Goal: Task Accomplishment & Management: Complete application form

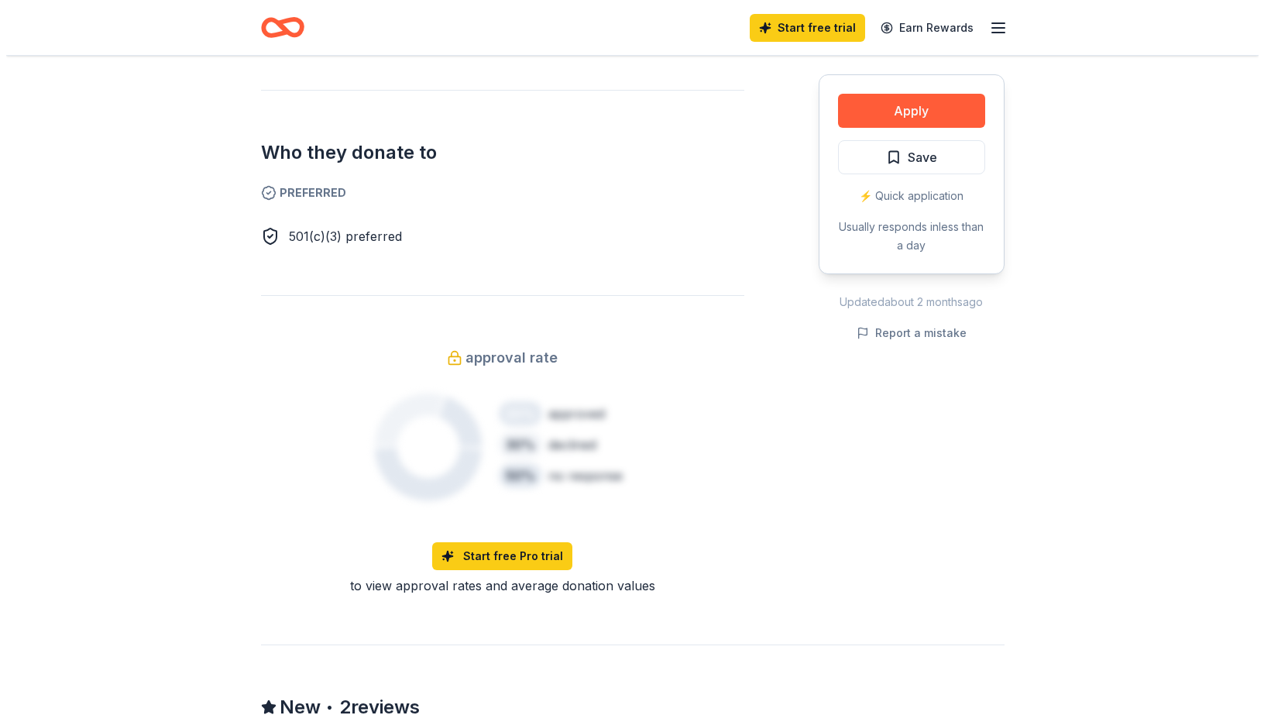
scroll to position [852, 0]
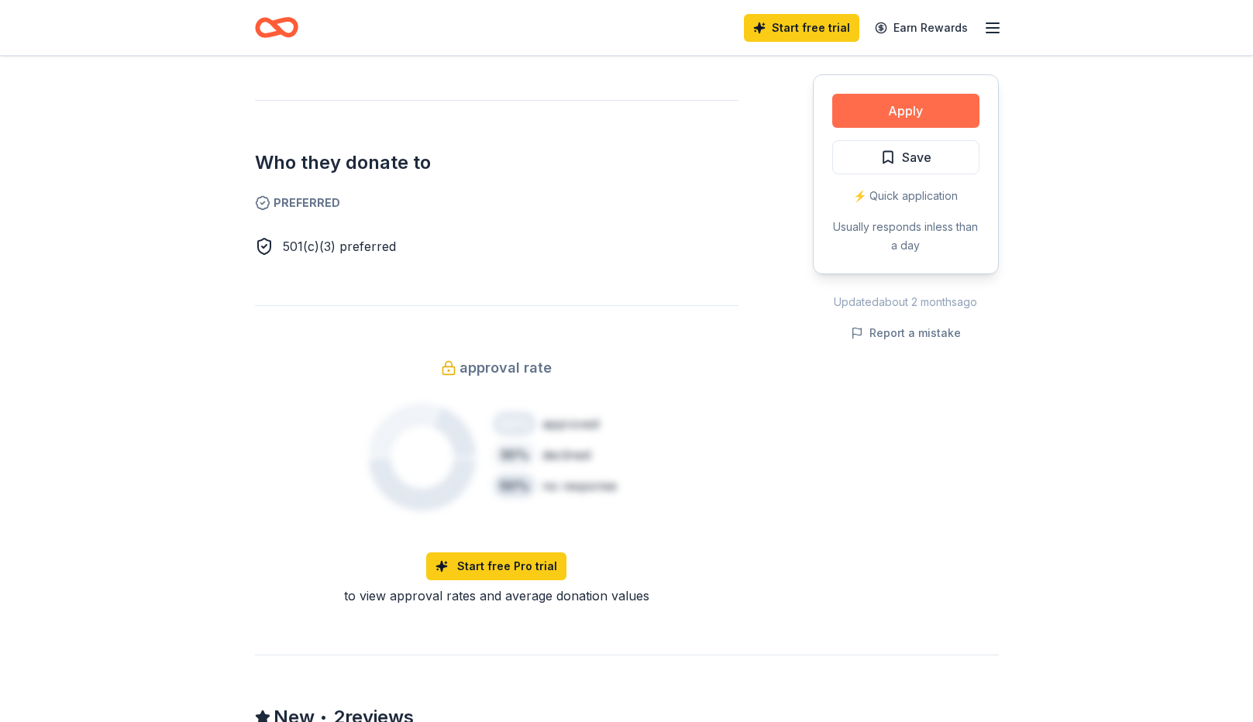
click at [906, 115] on button "Apply" at bounding box center [905, 111] width 147 height 34
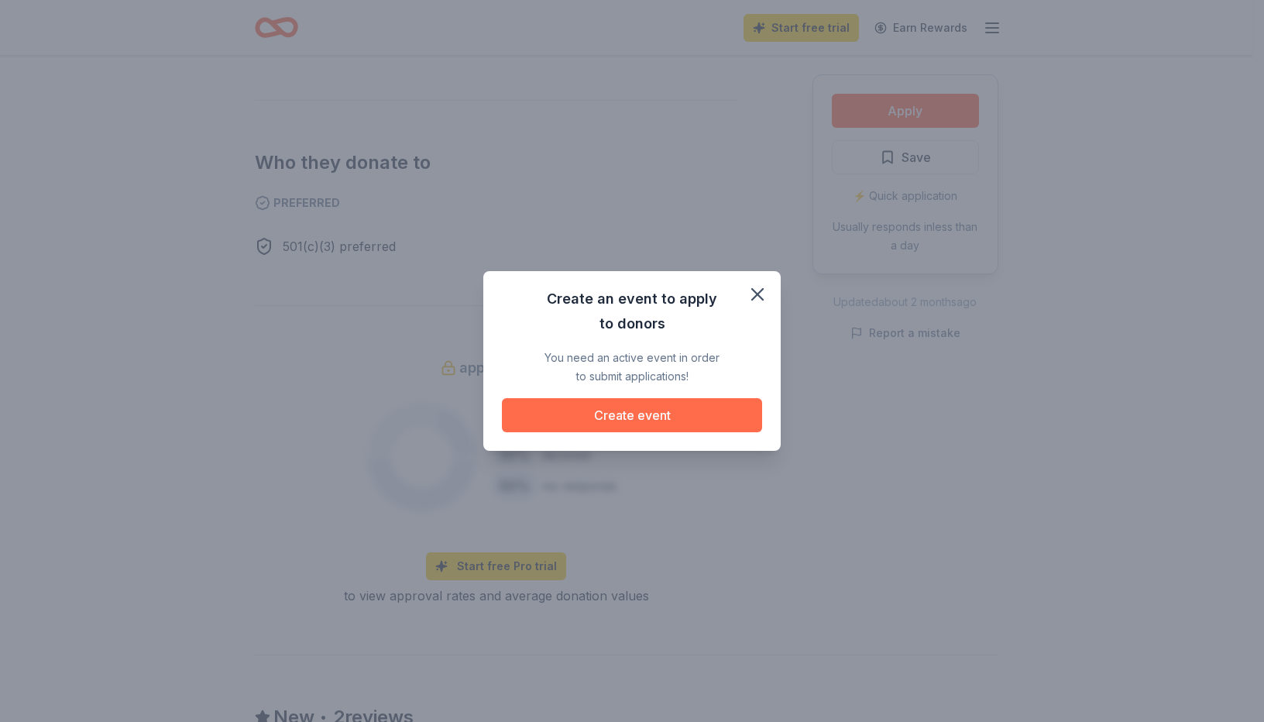
click at [679, 418] on button "Create event" at bounding box center [632, 415] width 260 height 34
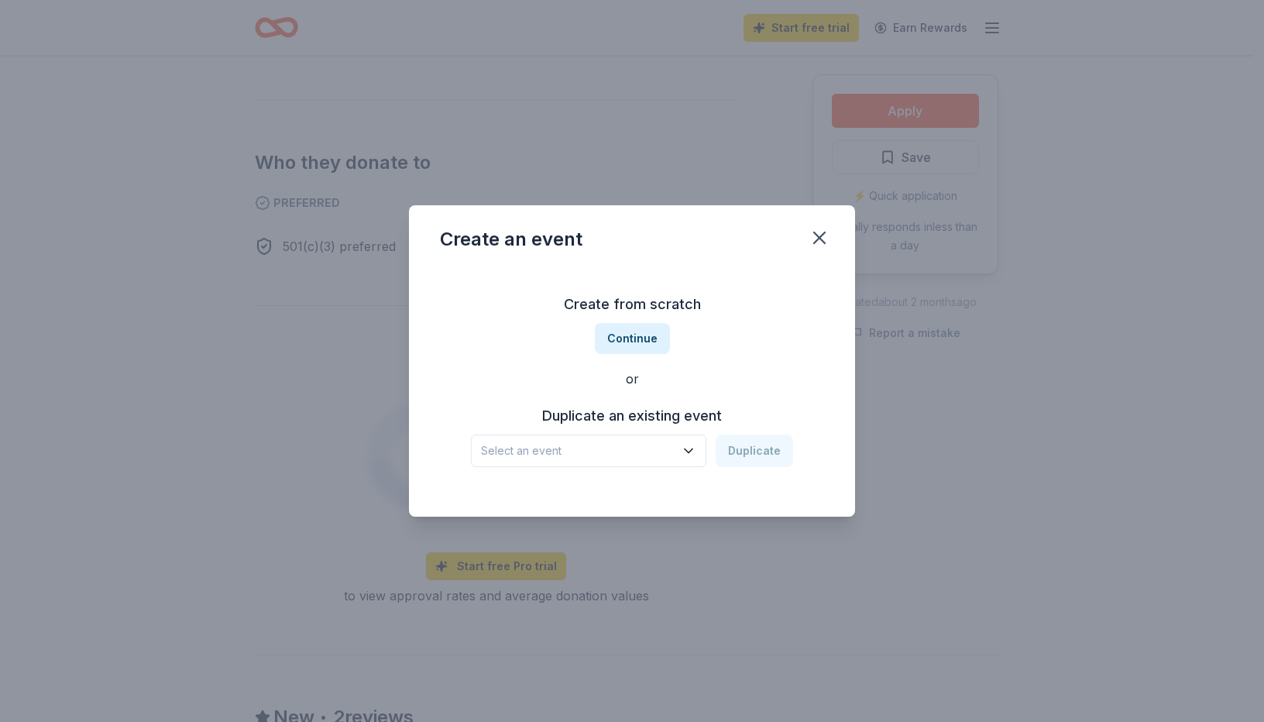
click at [672, 455] on span "Select an event" at bounding box center [578, 451] width 194 height 19
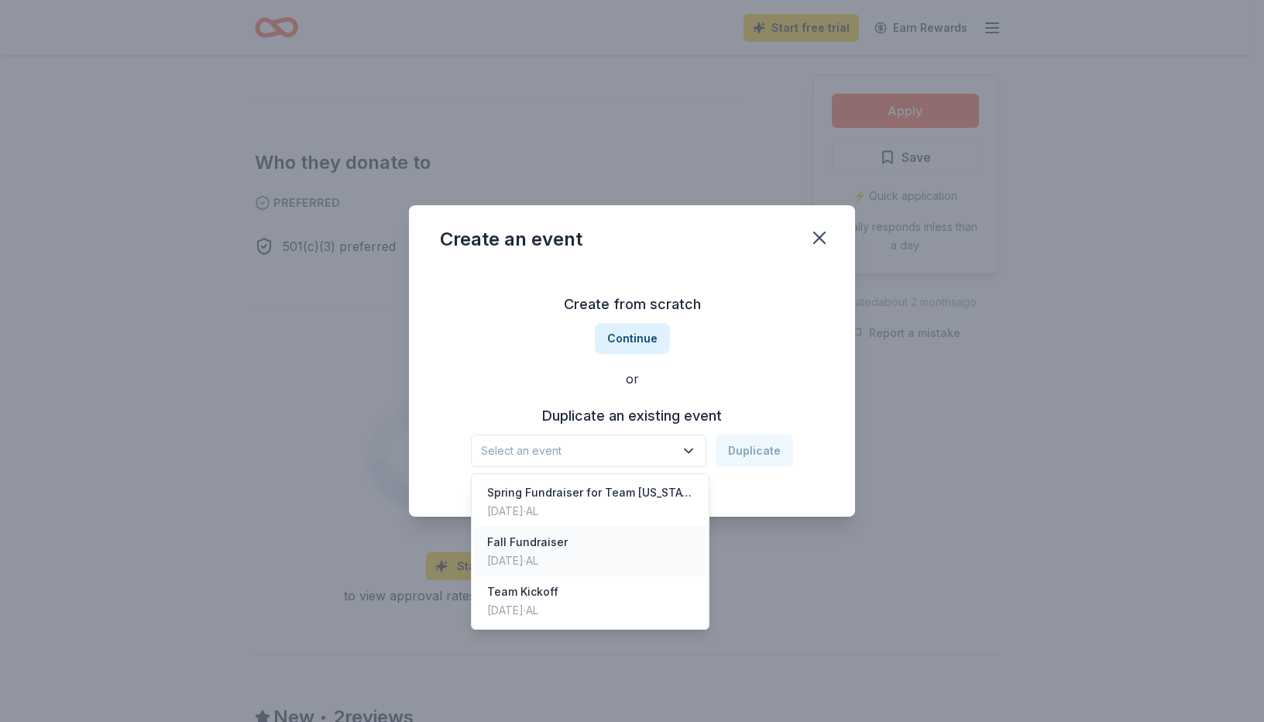
click at [526, 543] on div "Fall Fundraiser" at bounding box center [527, 542] width 81 height 19
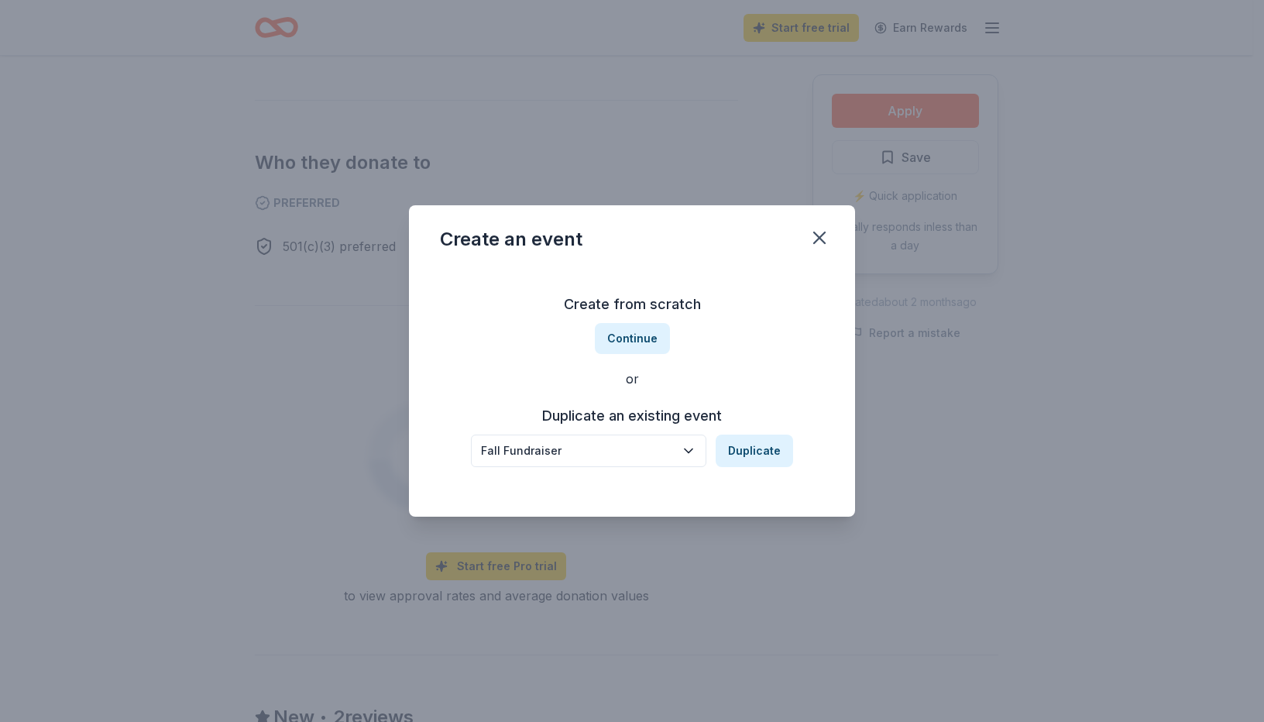
click at [620, 452] on div "Fall Fundraiser" at bounding box center [578, 451] width 194 height 19
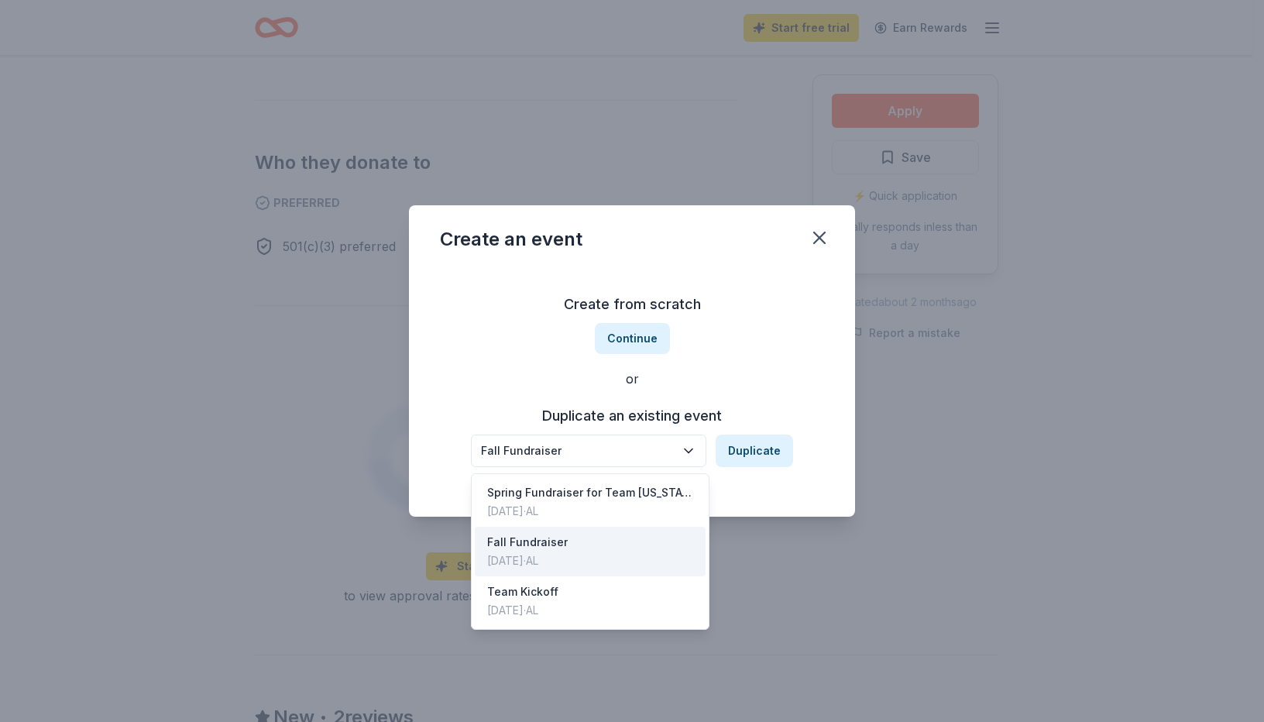
click at [610, 452] on div "Fall Fundraiser" at bounding box center [578, 451] width 194 height 19
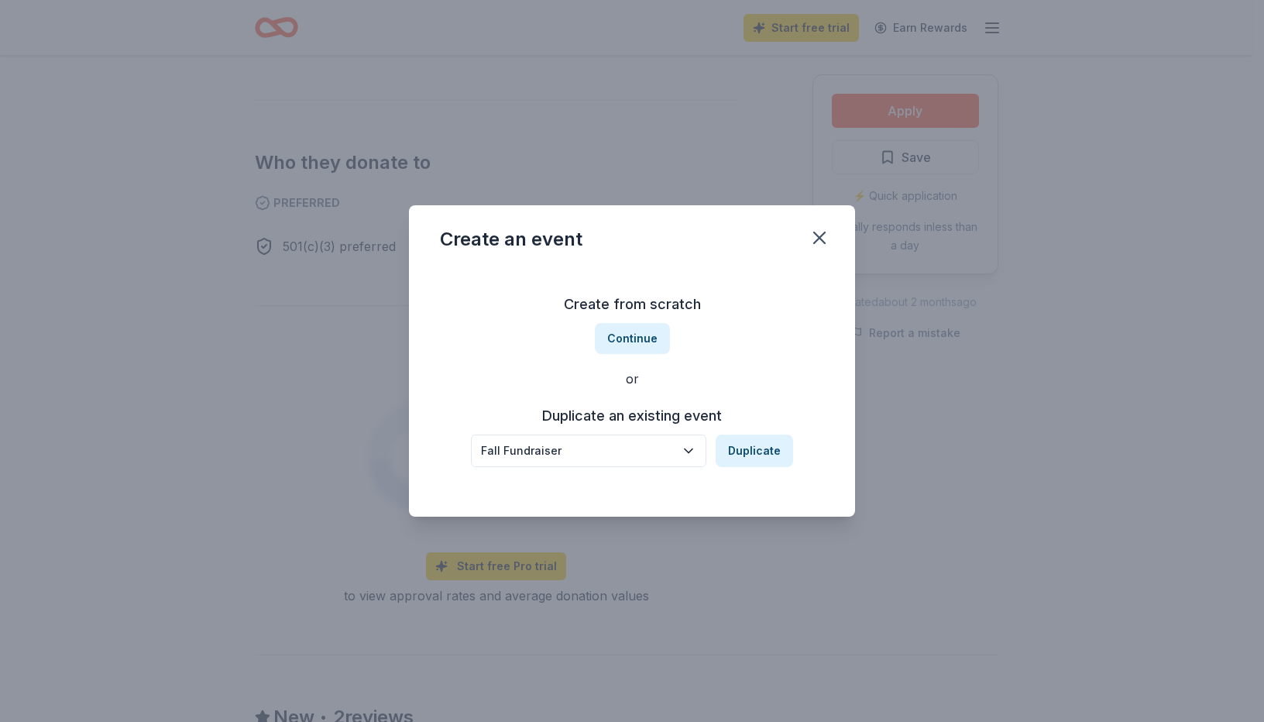
click at [605, 451] on div "Fall Fundraiser" at bounding box center [578, 451] width 194 height 19
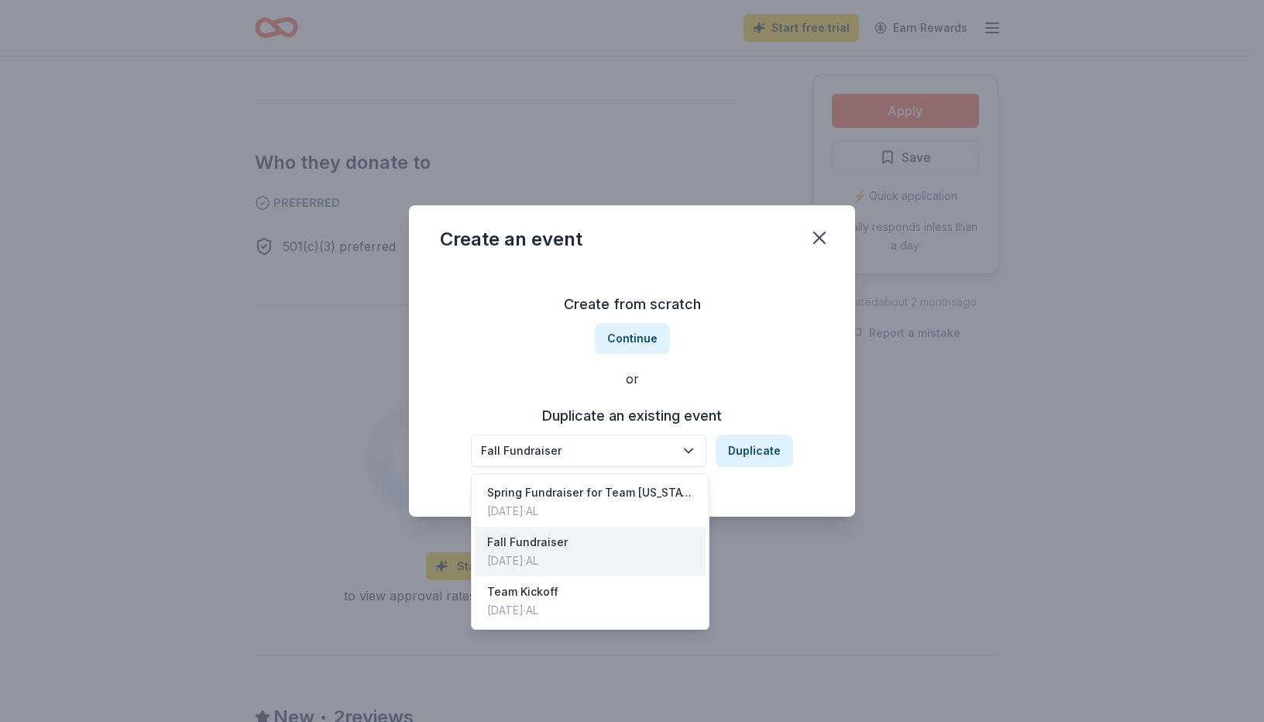
click at [741, 450] on div "Fall Fundraiser Duplicate" at bounding box center [632, 451] width 322 height 33
click at [619, 450] on div "Fall Fundraiser" at bounding box center [578, 451] width 194 height 19
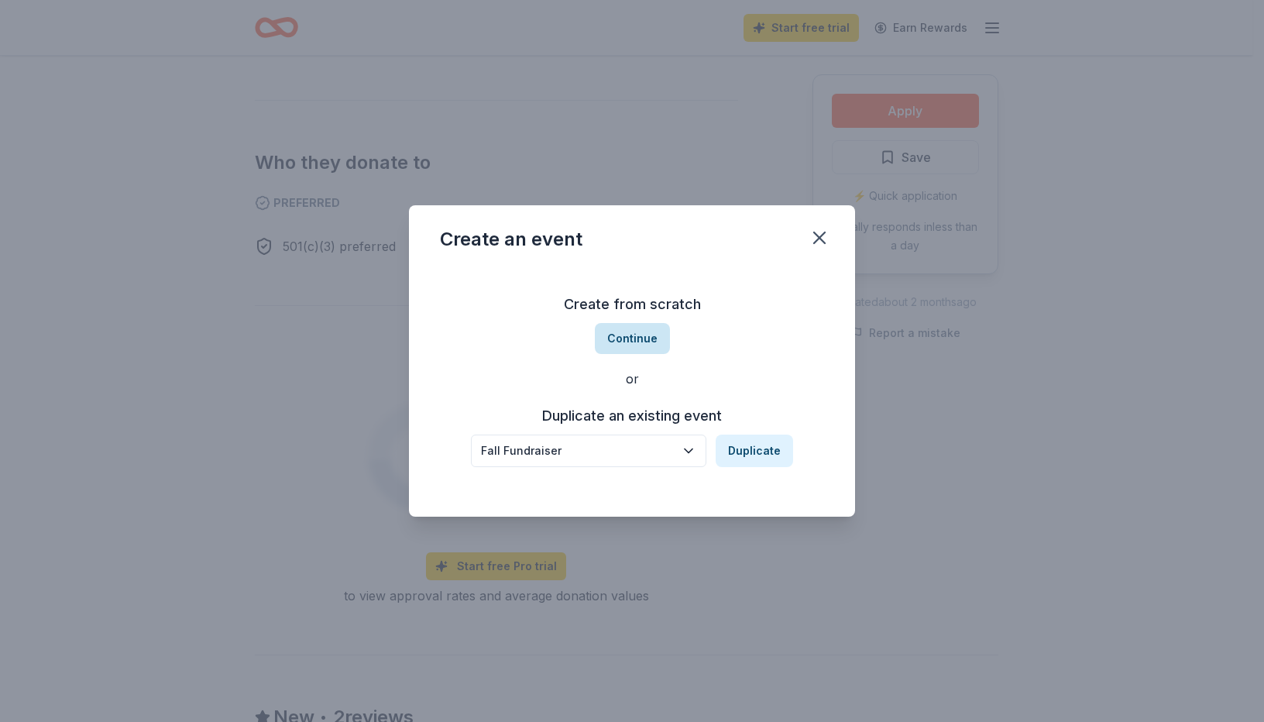
click at [638, 344] on button "Continue" at bounding box center [632, 338] width 75 height 31
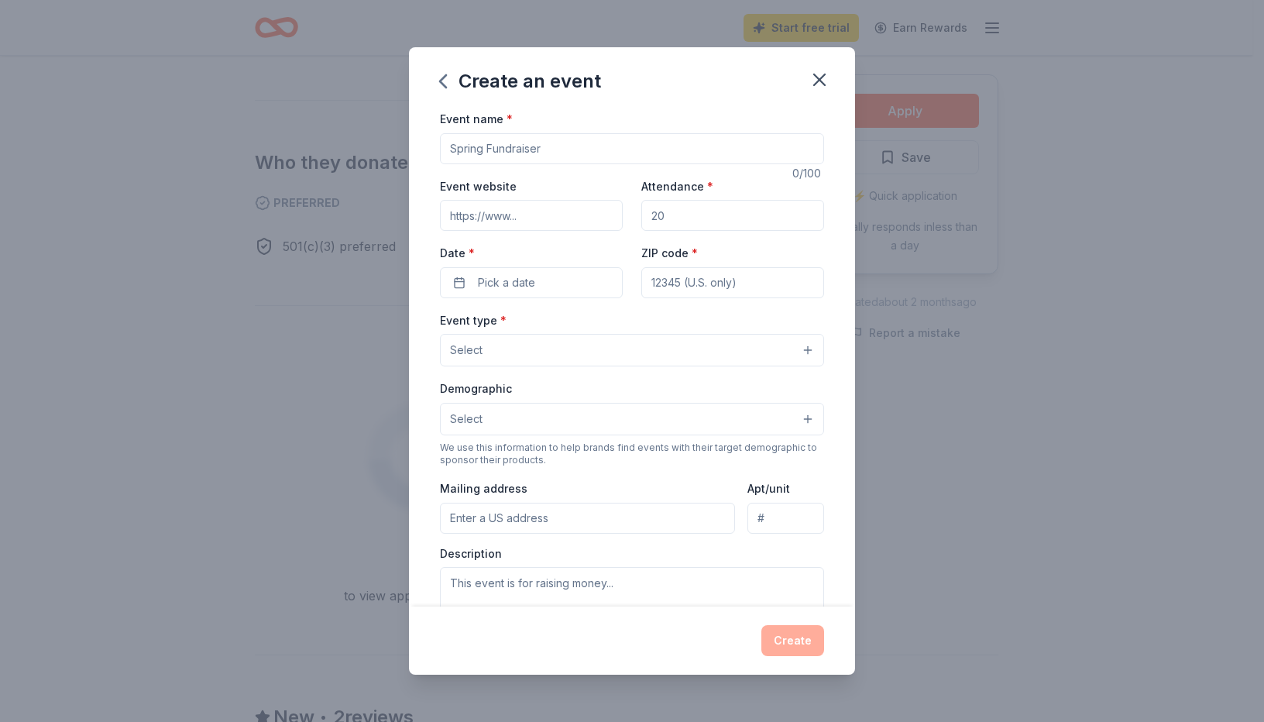
click at [522, 155] on input "Event name *" at bounding box center [632, 148] width 384 height 31
drag, startPoint x: 544, startPoint y: 150, endPoint x: 392, endPoint y: 147, distance: 151.8
click at [386, 150] on div "Create an event Event name * 0 /100 Event website Attendance * Date * Pick a da…" at bounding box center [632, 361] width 1264 height 722
drag, startPoint x: 481, startPoint y: 146, endPoint x: 377, endPoint y: 146, distance: 103.8
click at [377, 146] on div "Create an event Event name * Spring Fundraiser for Team Alabama 34 /100 Event w…" at bounding box center [632, 361] width 1264 height 722
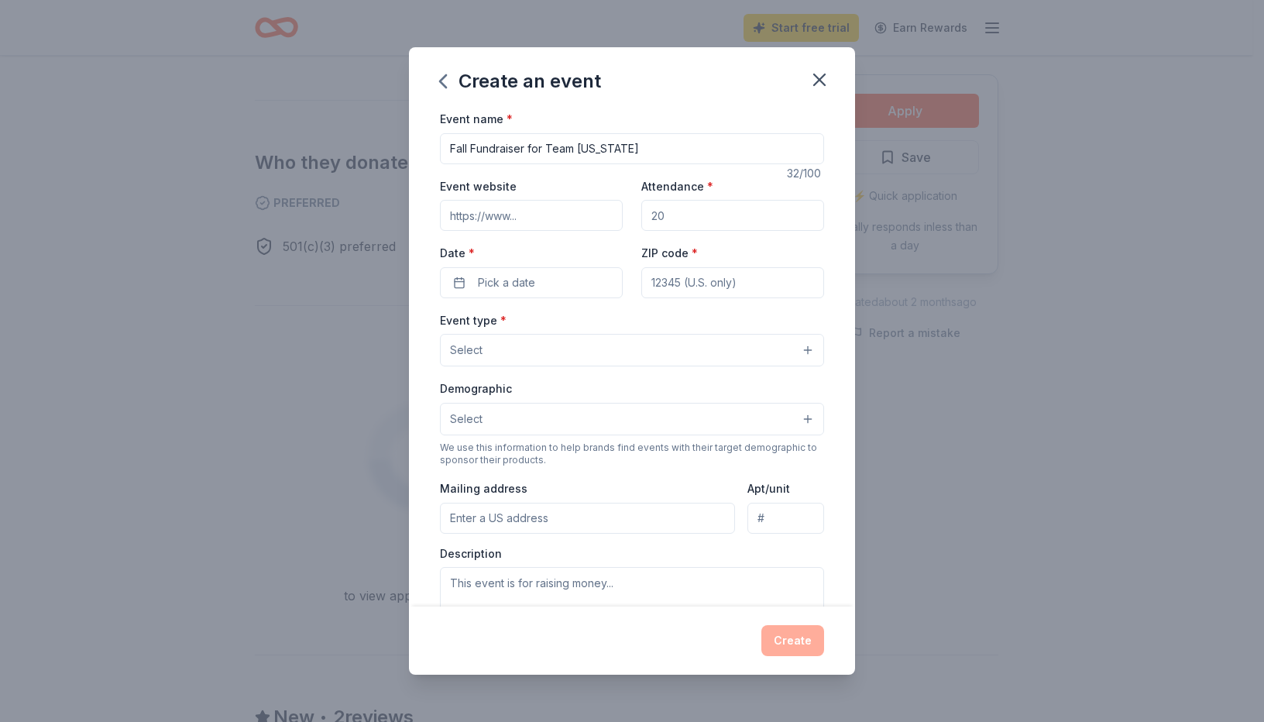
type input "Fall Fundraiser for Team [US_STATE]"
click at [541, 219] on input "Event website" at bounding box center [531, 215] width 183 height 31
click at [677, 217] on input "Attendance *" at bounding box center [732, 215] width 183 height 31
click at [576, 304] on div "Event name * Fall Fundraiser for Team Alabama 32 /100 Event website Attendance …" at bounding box center [632, 467] width 384 height 716
click at [569, 284] on button "Pick a date" at bounding box center [531, 282] width 183 height 31
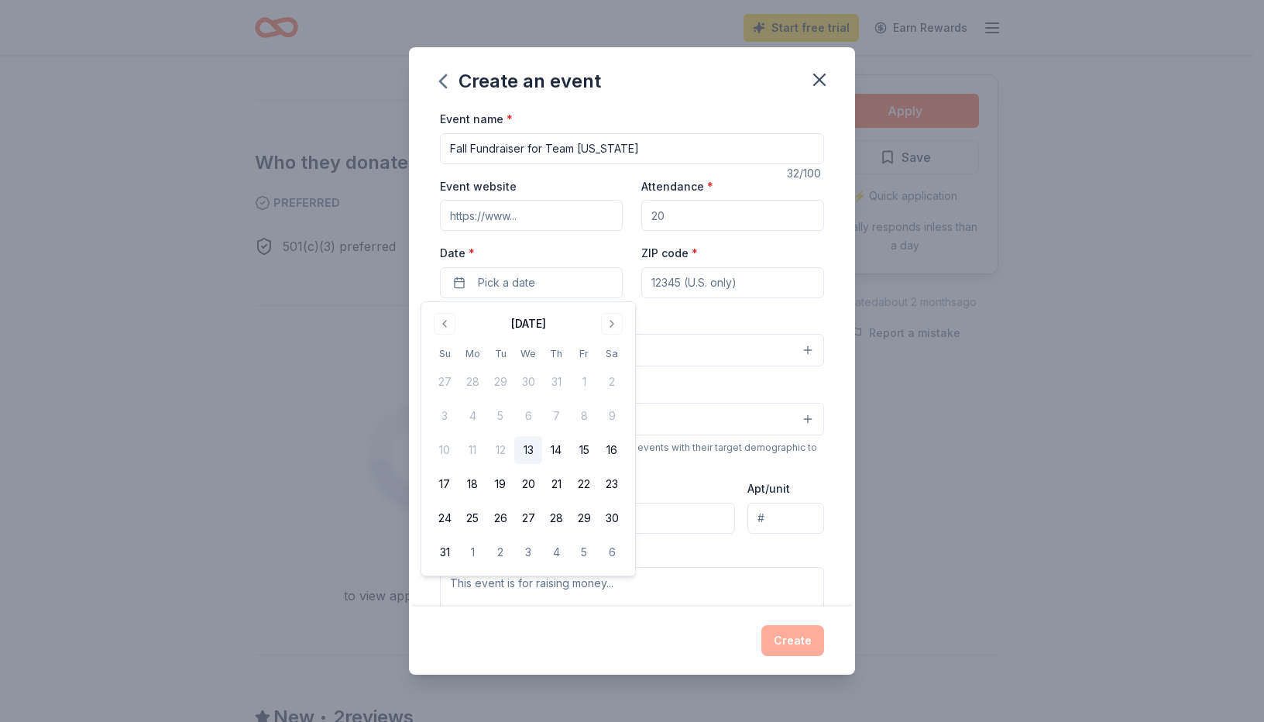
click at [687, 215] on input "Attendance *" at bounding box center [732, 215] width 183 height 31
type input "150"
click at [525, 222] on input "Event website" at bounding box center [531, 215] width 183 height 31
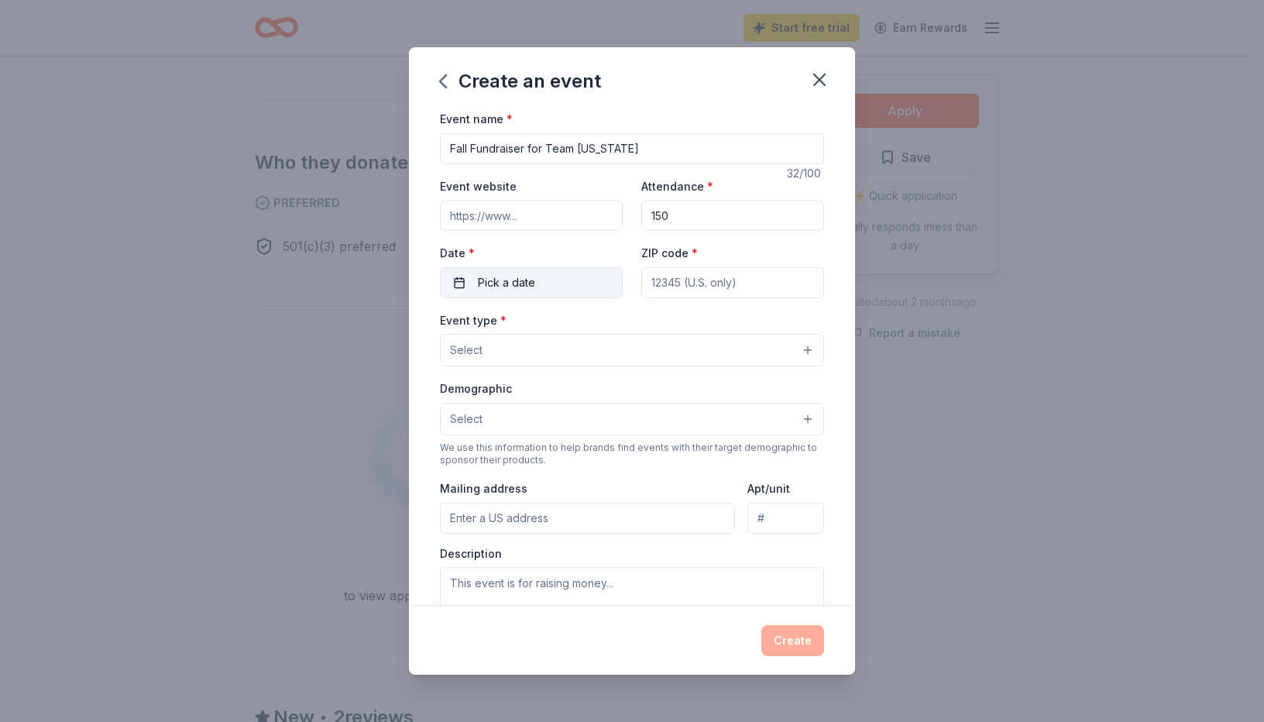
click at [510, 280] on span "Pick a date" at bounding box center [506, 282] width 57 height 19
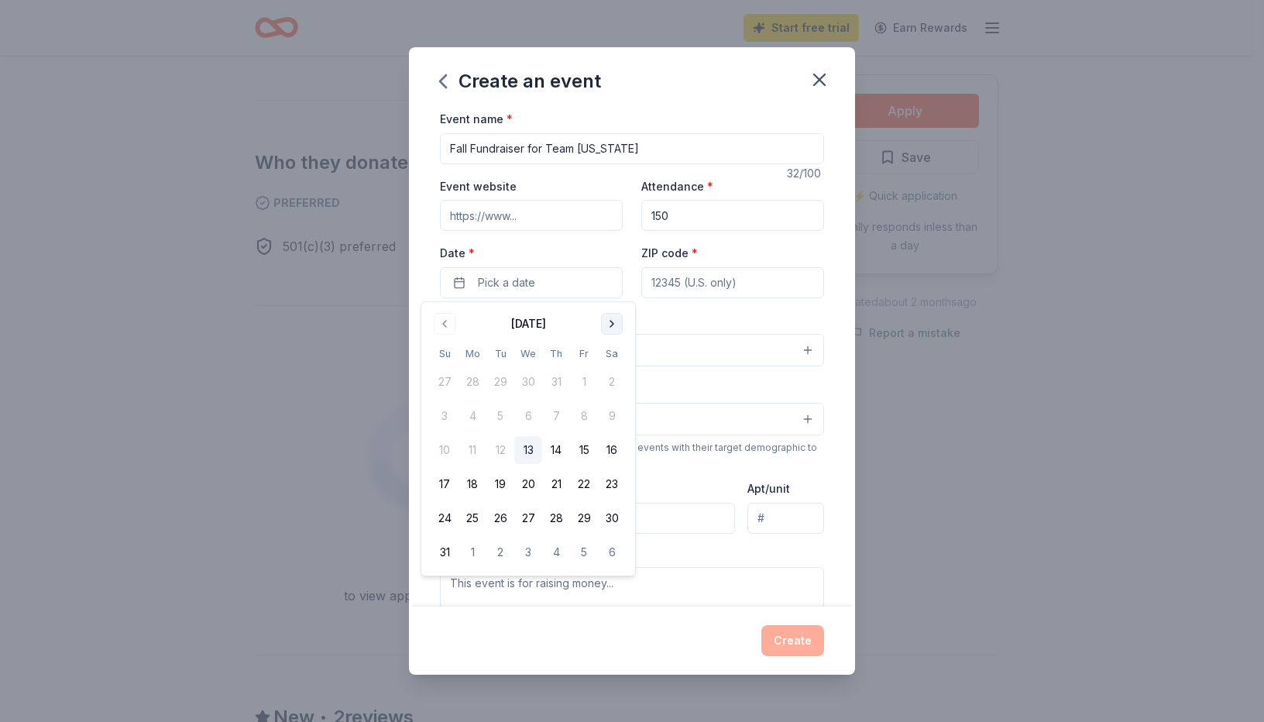
click at [607, 328] on button "Go to next month" at bounding box center [612, 324] width 22 height 22
click at [473, 415] on button "3" at bounding box center [473, 416] width 28 height 28
click at [655, 284] on input "ZIP code *" at bounding box center [732, 282] width 183 height 31
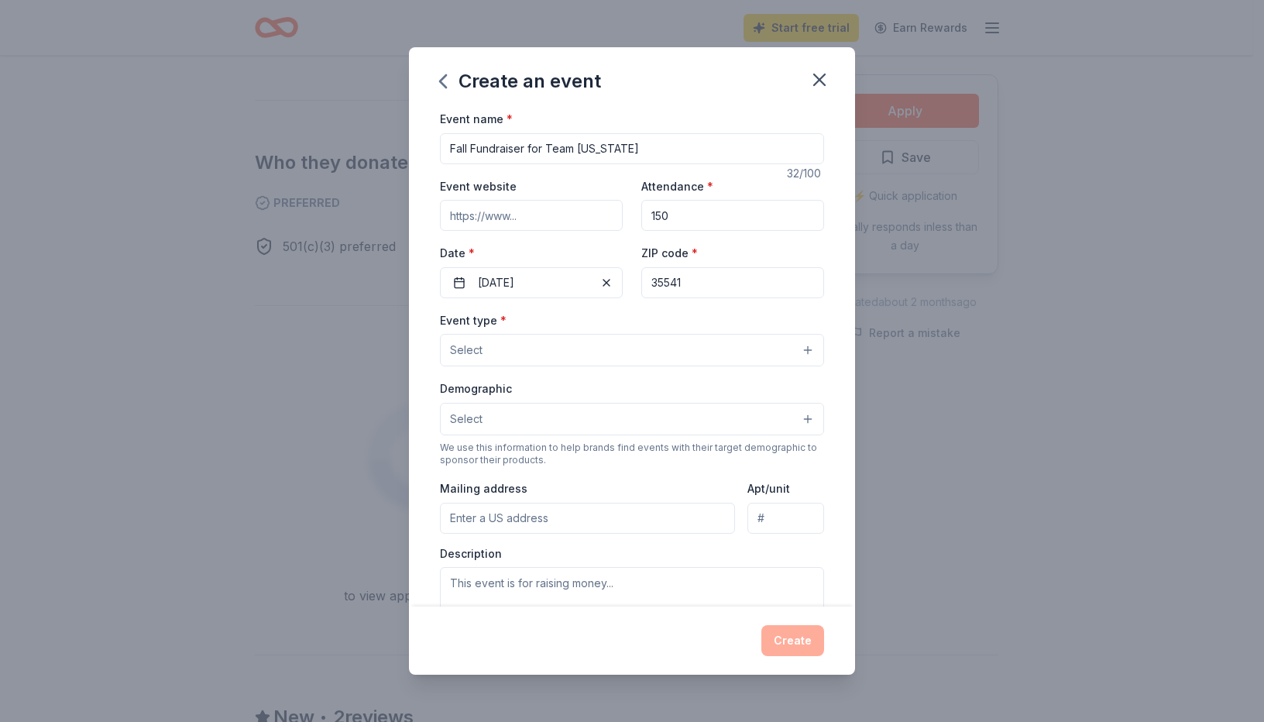
type input "35541"
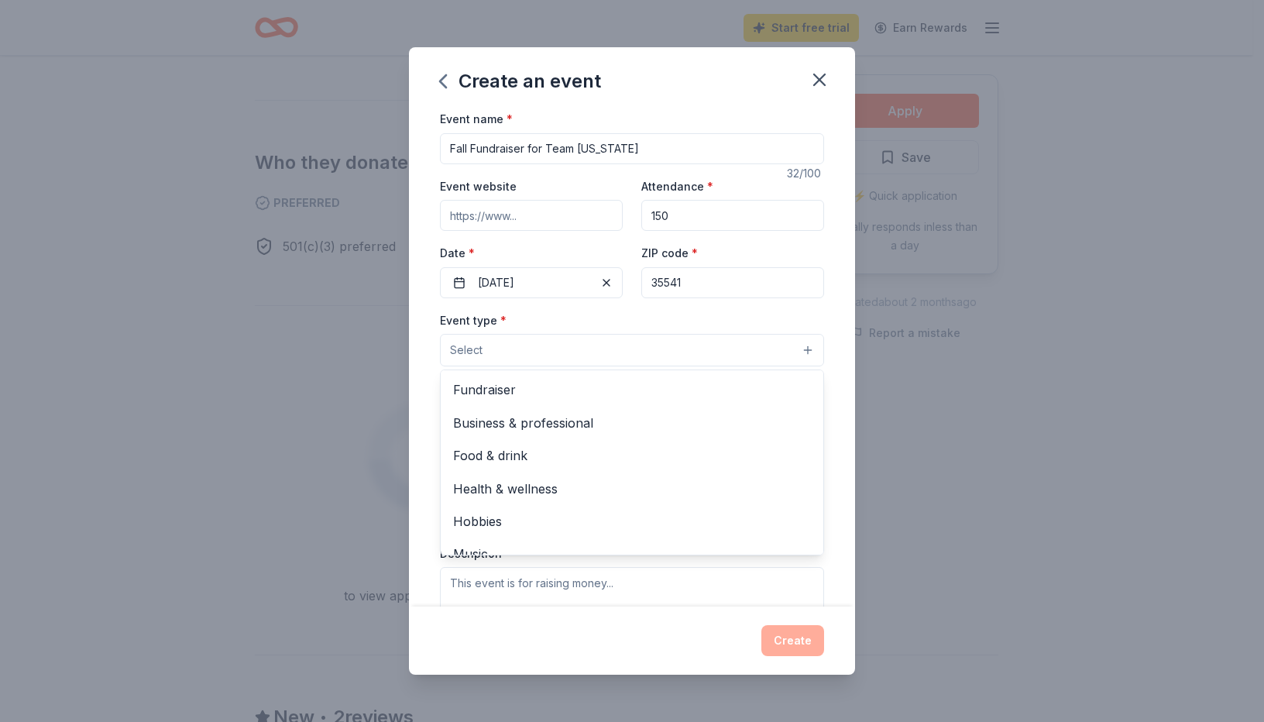
drag, startPoint x: 560, startPoint y: 344, endPoint x: 551, endPoint y: 345, distance: 9.4
click at [559, 344] on button "Select" at bounding box center [632, 350] width 384 height 33
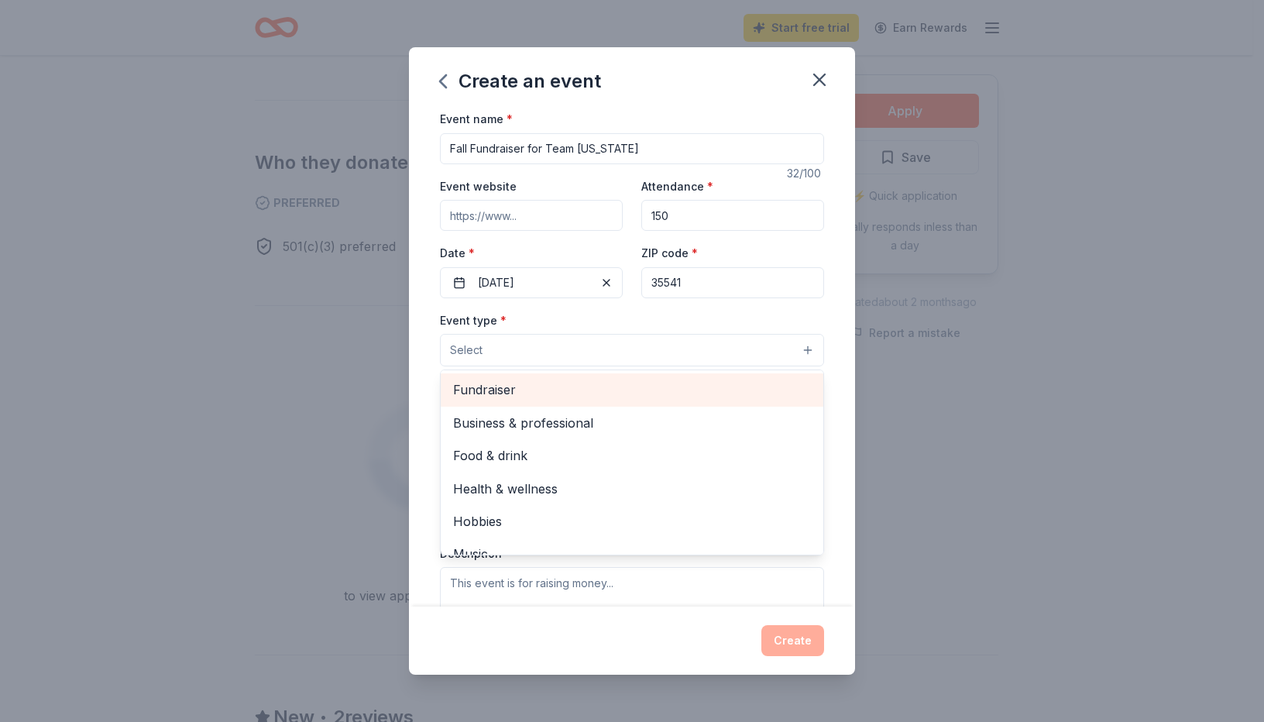
click at [504, 392] on span "Fundraiser" at bounding box center [632, 390] width 358 height 20
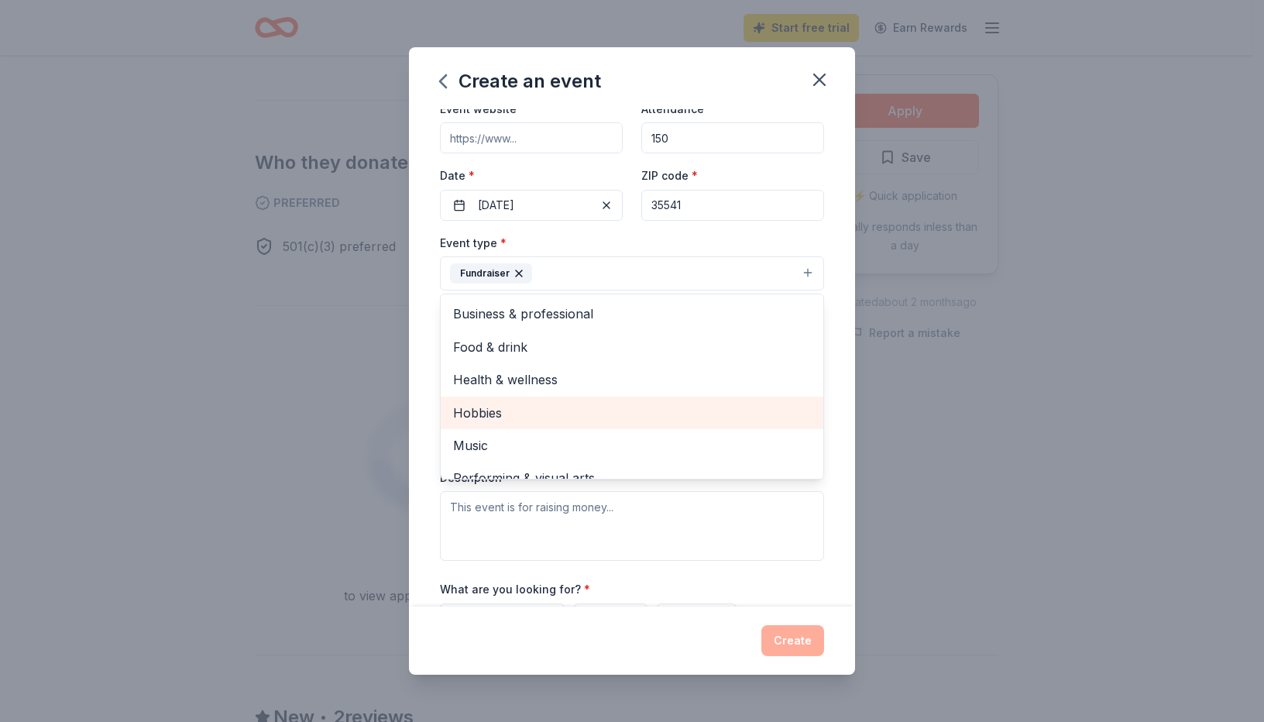
scroll to position [19, 0]
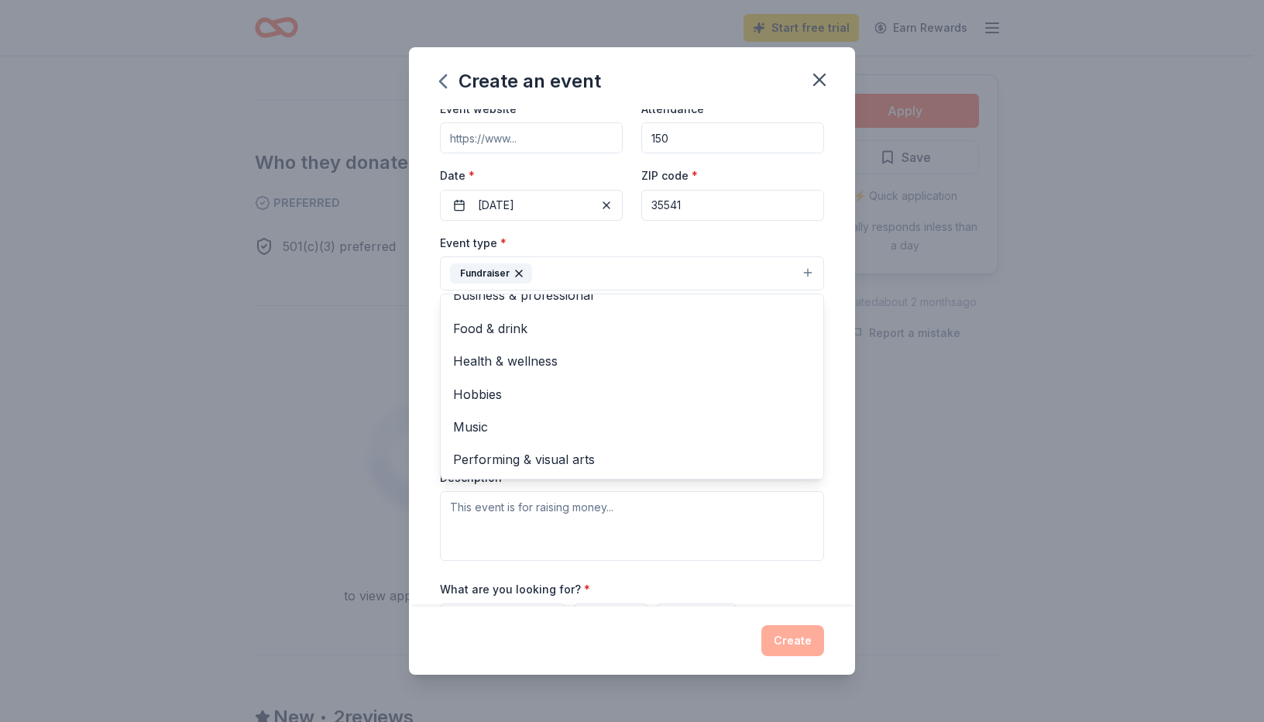
click at [780, 546] on div "Event type * Fundraiser Business & professional Food & drink Health & wellness …" at bounding box center [632, 397] width 384 height 328
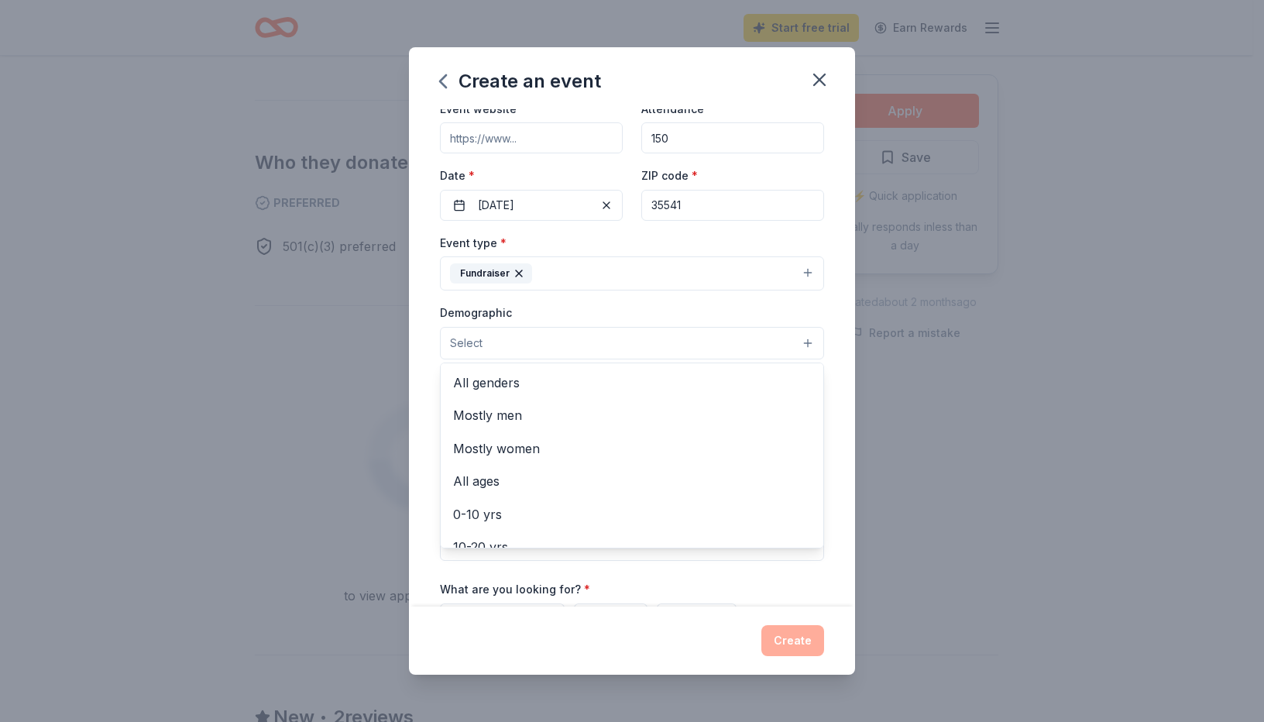
click at [569, 350] on button "Select" at bounding box center [632, 343] width 384 height 33
click at [520, 387] on span "All genders" at bounding box center [632, 383] width 358 height 20
click at [409, 375] on div "Event name * Fall Fundraiser for Team Alabama 32 /100 Event website Attendance …" at bounding box center [632, 357] width 446 height 497
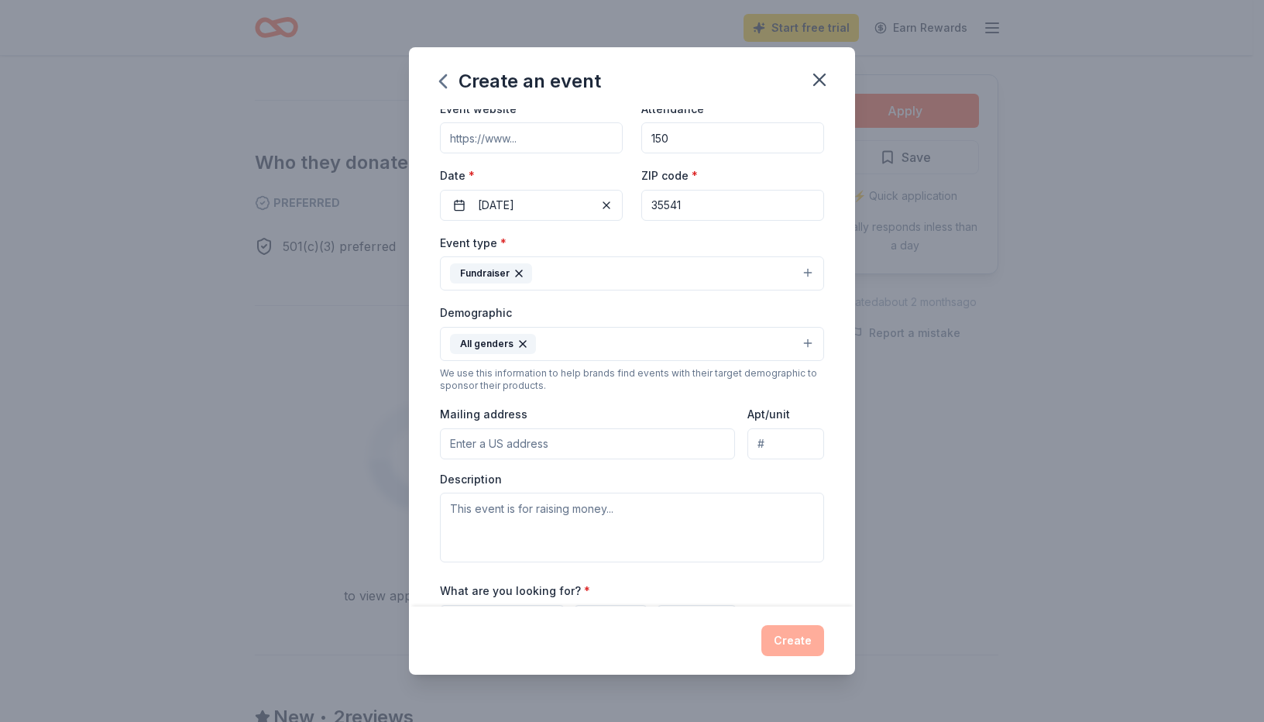
click at [554, 442] on input "Mailing address" at bounding box center [587, 443] width 295 height 31
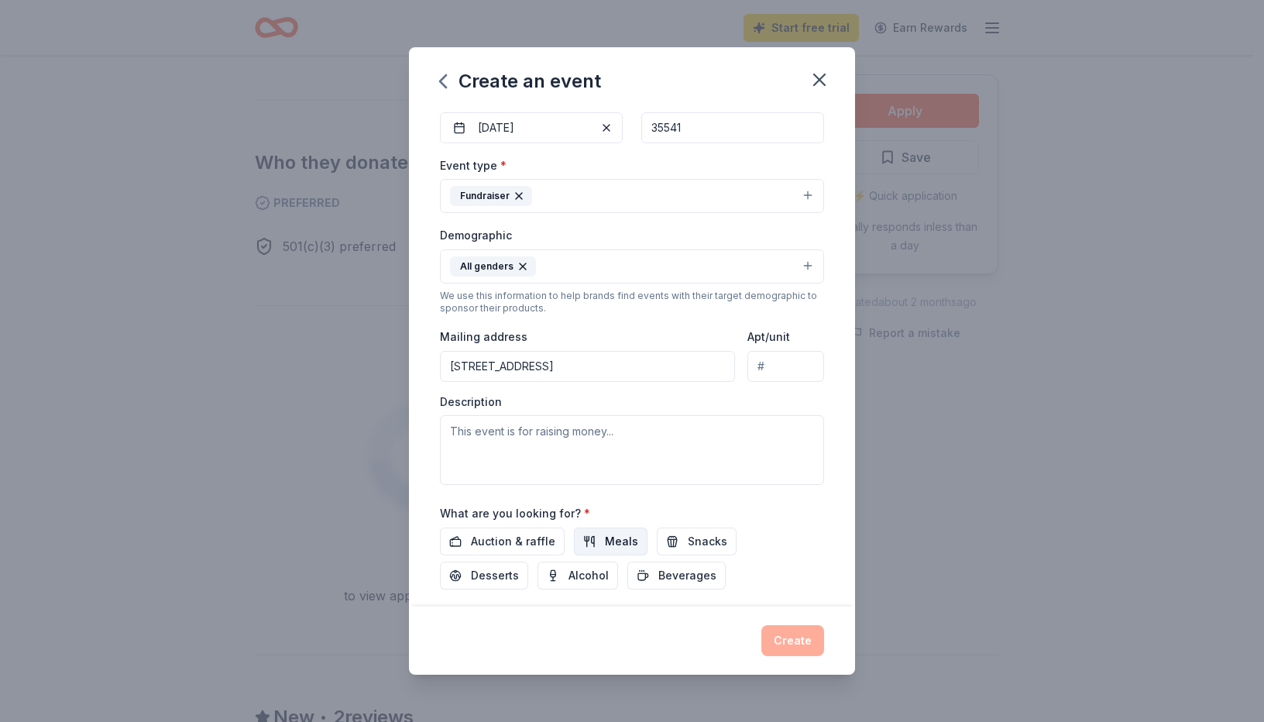
scroll to position [232, 0]
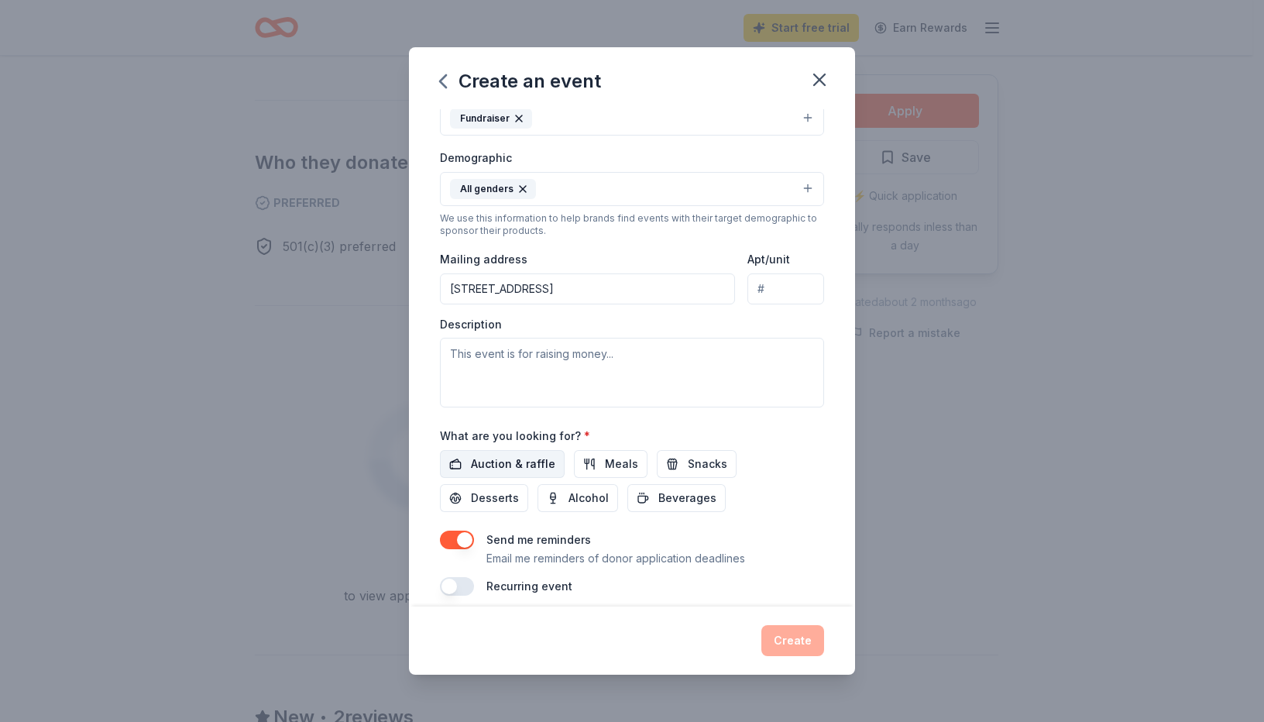
click at [510, 470] on span "Auction & raffle" at bounding box center [513, 464] width 84 height 19
click at [517, 359] on textarea at bounding box center [632, 373] width 384 height 70
click at [586, 302] on input "502 20th Street South" at bounding box center [587, 288] width 295 height 31
click at [598, 284] on input "502 20th Street South, Birmingham, AL, 35233" at bounding box center [587, 288] width 295 height 31
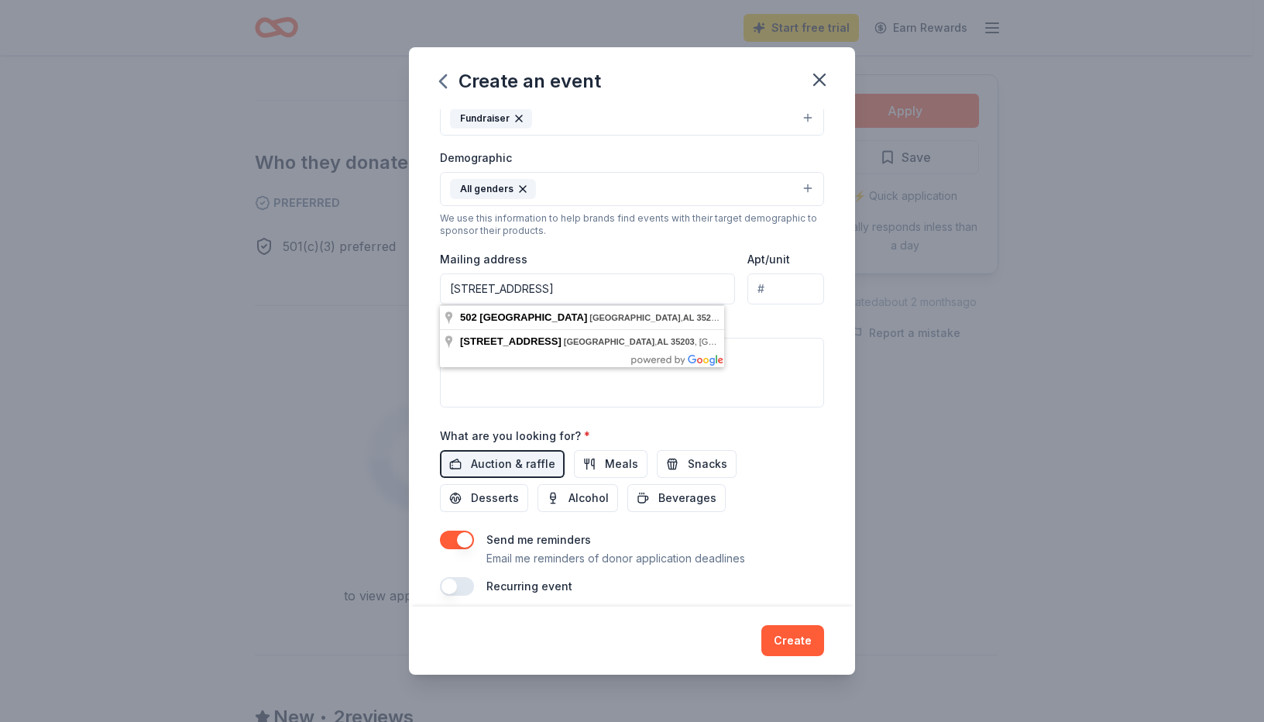
drag, startPoint x: 696, startPoint y: 284, endPoint x: 299, endPoint y: 284, distance: 396.6
click at [299, 284] on div "Create an event Event name * Fall Fundraiser for Team Alabama 32 /100 Event web…" at bounding box center [632, 361] width 1264 height 722
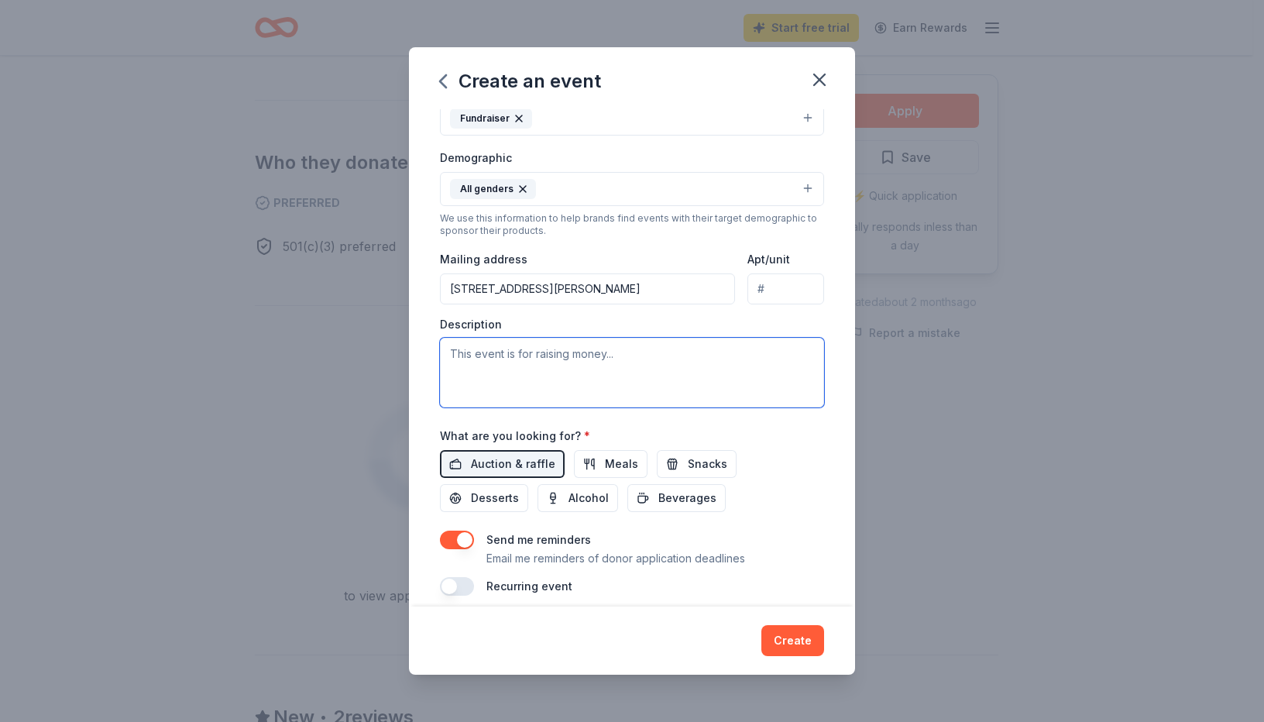
type input "[STREET_ADDRESS][PERSON_NAME]"
click at [784, 638] on button "Create" at bounding box center [792, 640] width 63 height 31
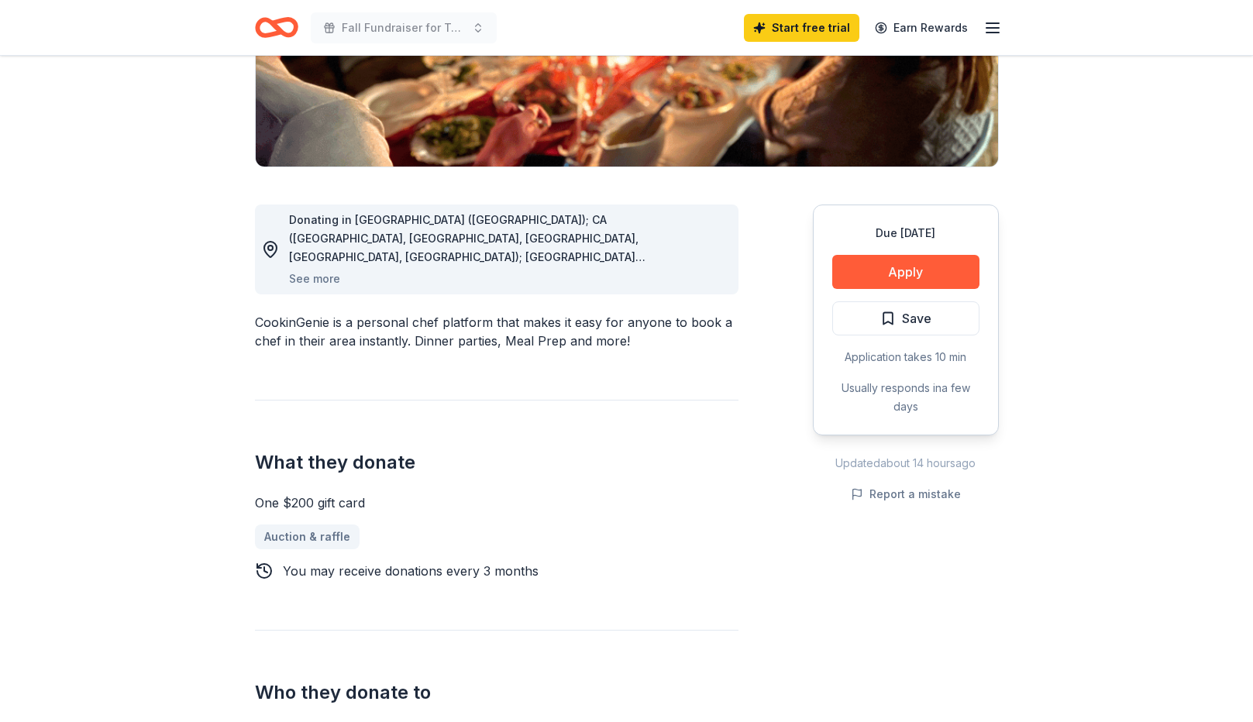
scroll to position [310, 0]
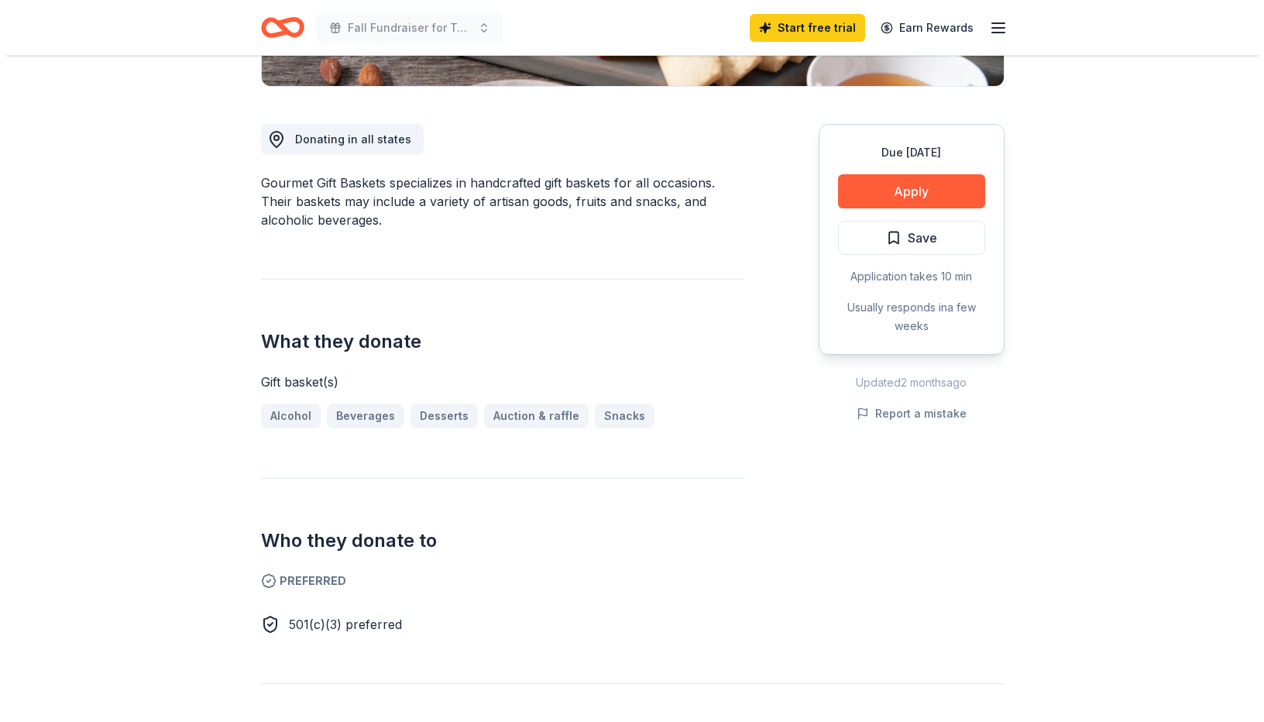
scroll to position [387, 0]
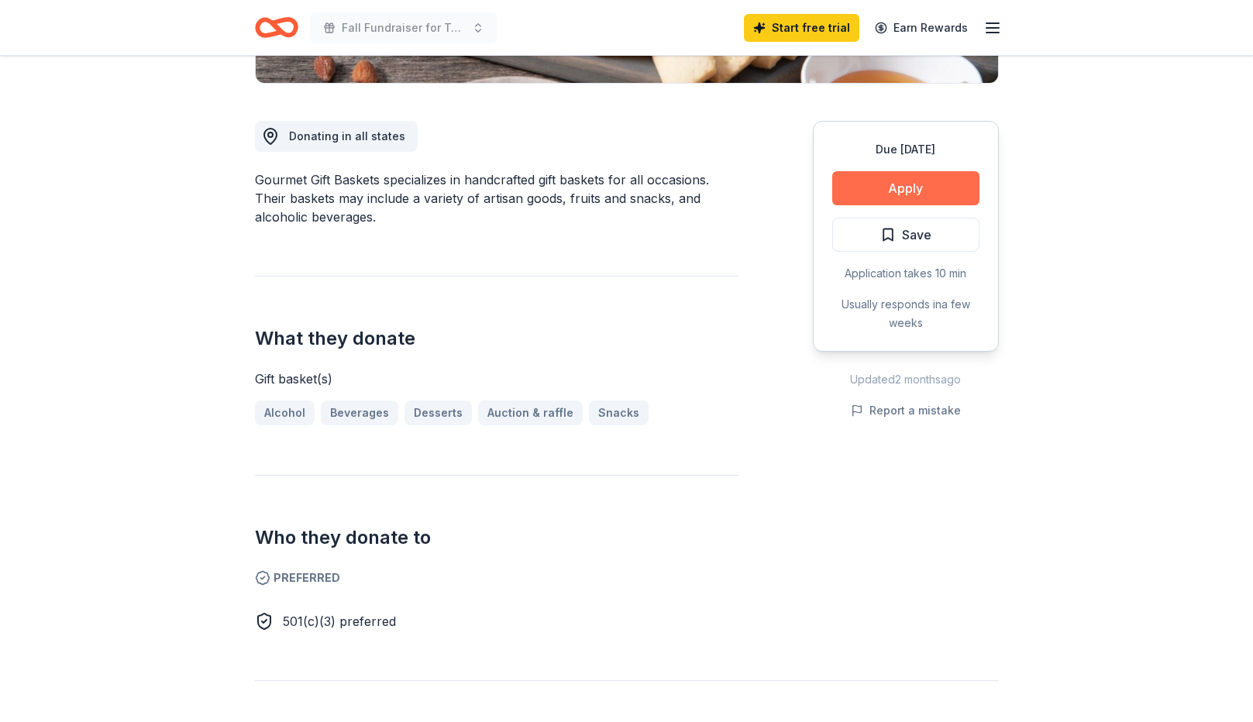
click at [892, 193] on button "Apply" at bounding box center [905, 188] width 147 height 34
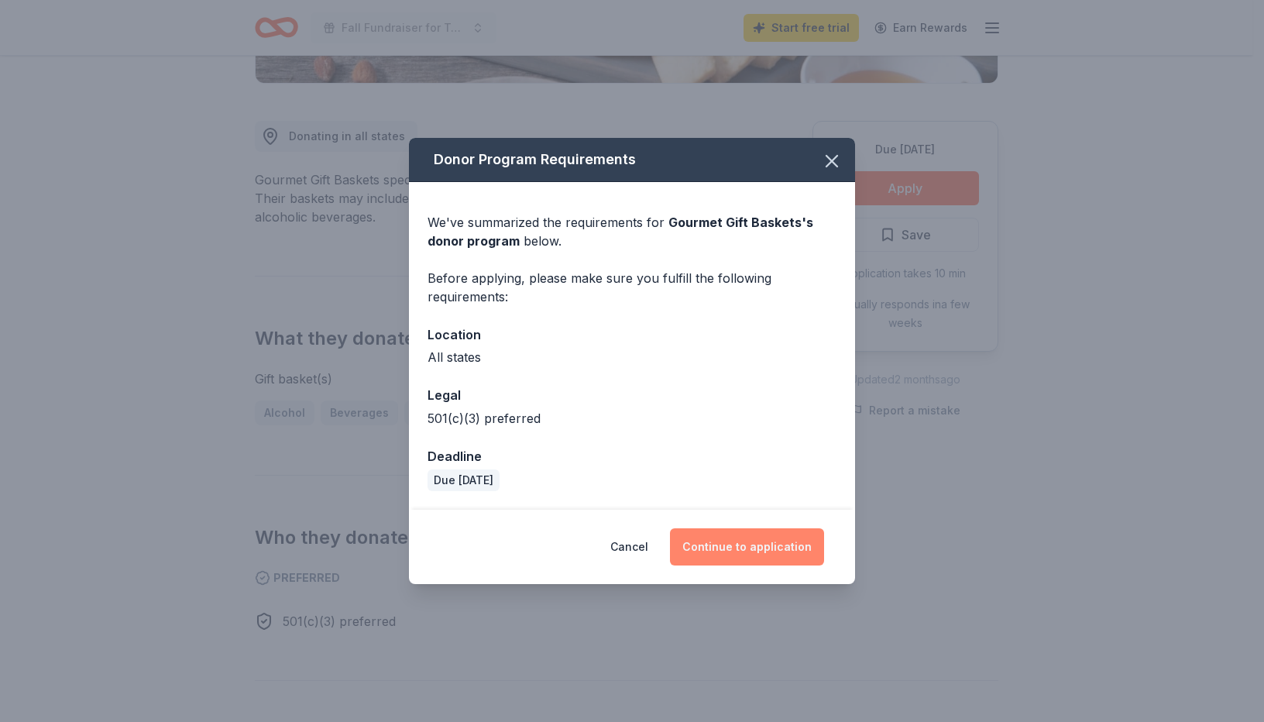
click at [749, 548] on button "Continue to application" at bounding box center [747, 546] width 154 height 37
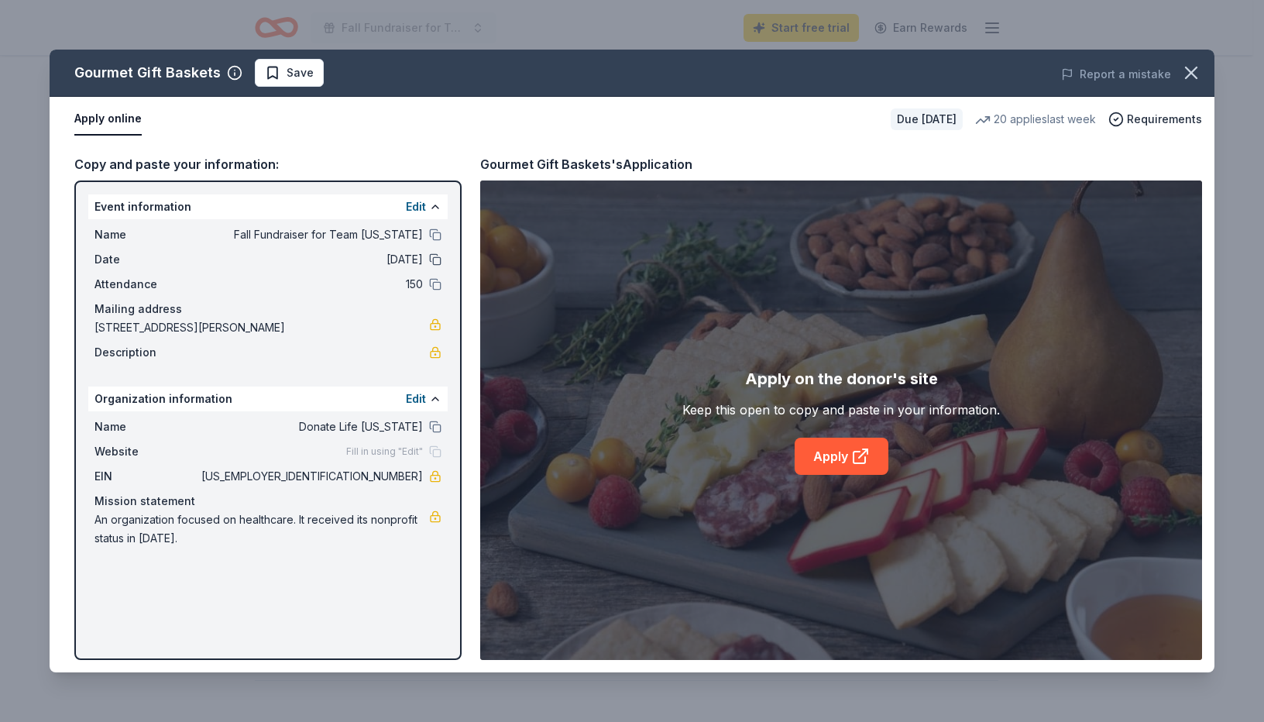
click at [437, 257] on button at bounding box center [435, 259] width 12 height 12
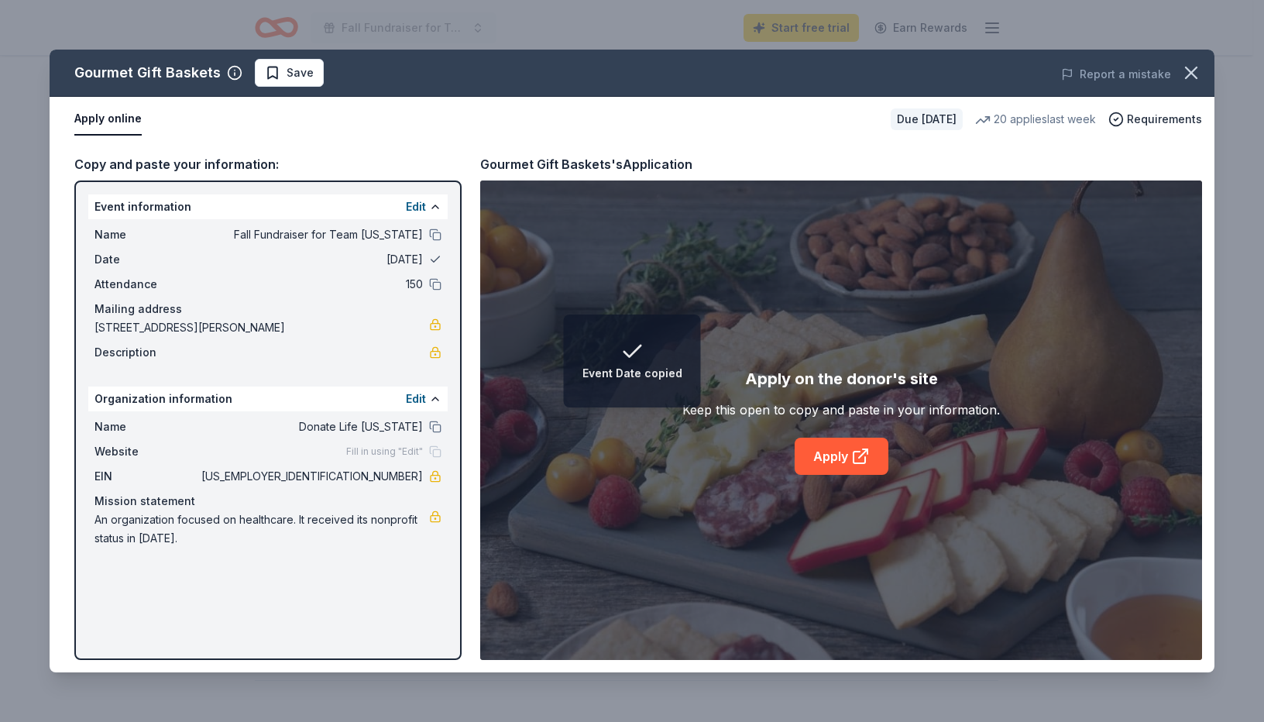
click at [437, 257] on button at bounding box center [435, 259] width 12 height 12
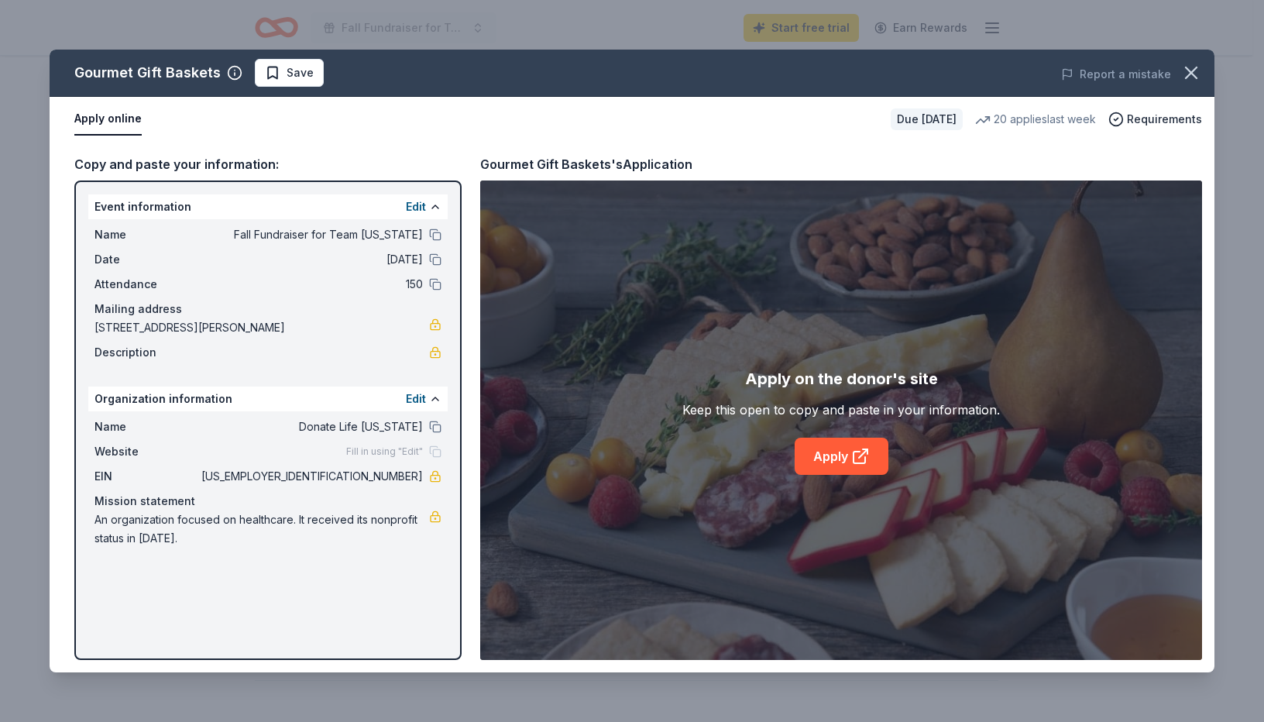
click at [255, 322] on span "[STREET_ADDRESS][PERSON_NAME]" at bounding box center [262, 327] width 335 height 19
click at [414, 210] on button "Edit" at bounding box center [416, 207] width 20 height 19
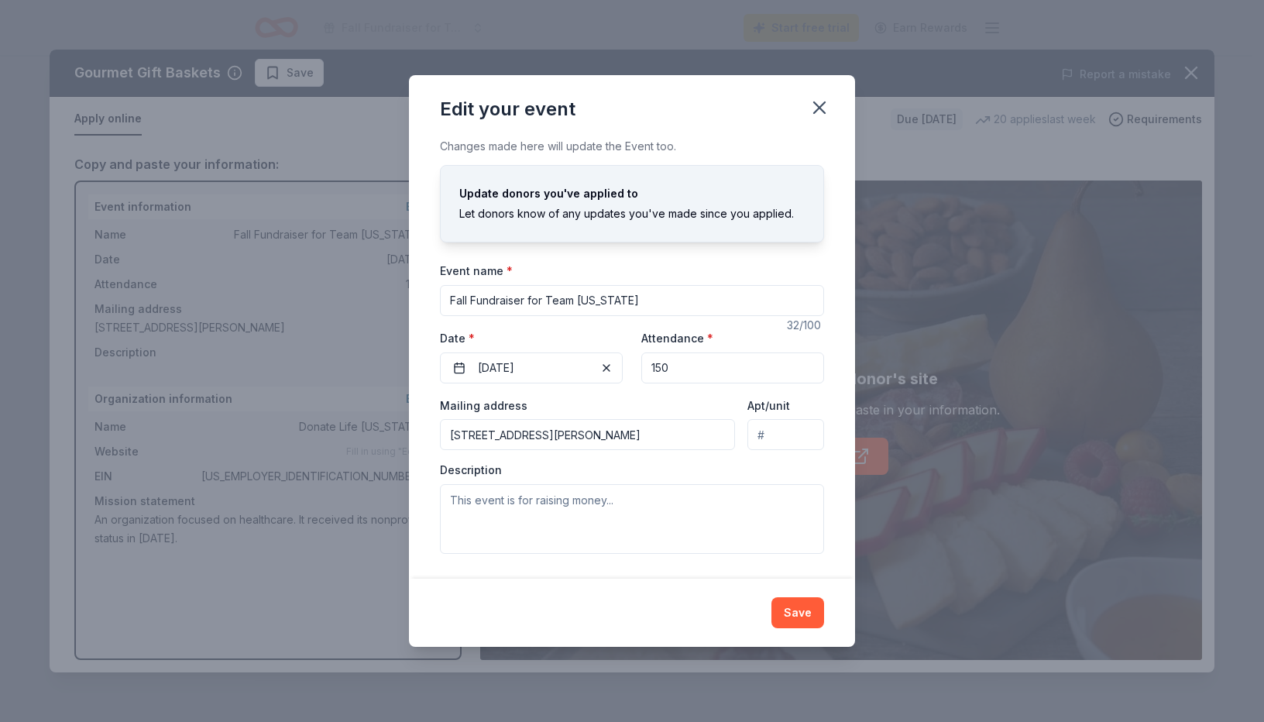
click at [531, 438] on input "[STREET_ADDRESS][PERSON_NAME]" at bounding box center [587, 434] width 295 height 31
drag, startPoint x: 562, startPoint y: 434, endPoint x: 442, endPoint y: 431, distance: 119.3
click at [442, 431] on input "[STREET_ADDRESS][PERSON_NAME]" at bounding box center [587, 434] width 295 height 31
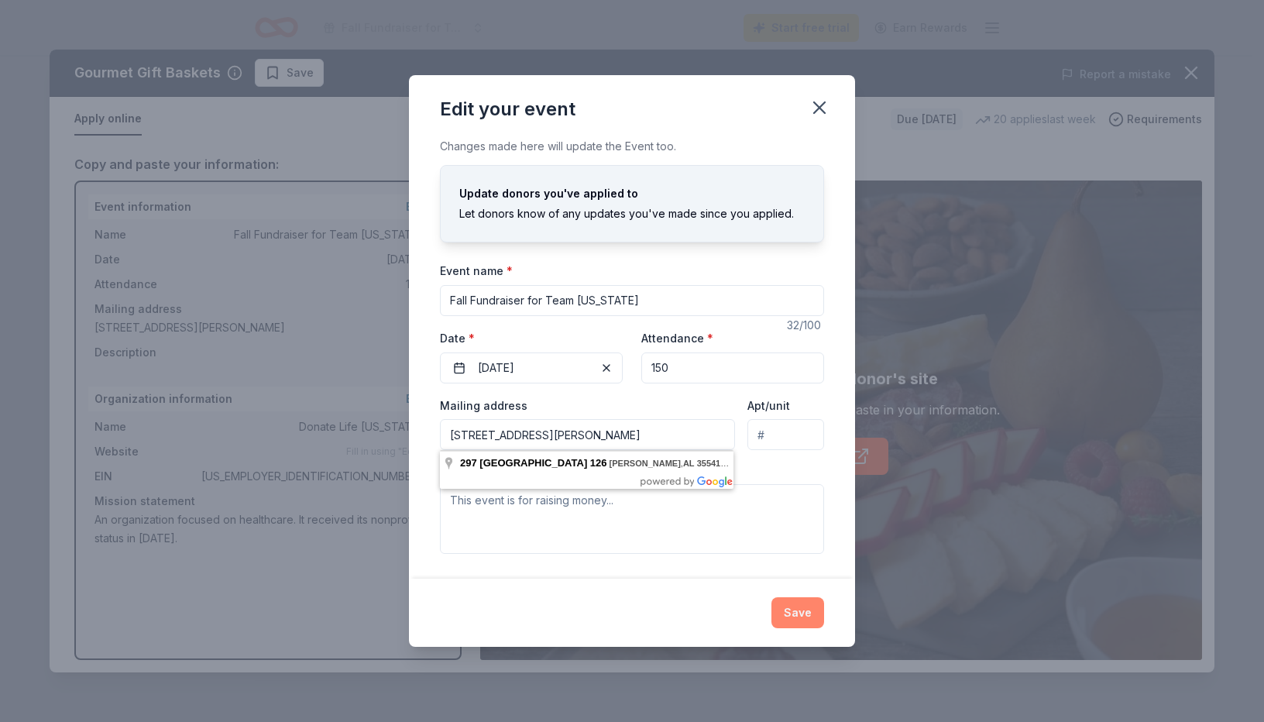
type input "[STREET_ADDRESS][PERSON_NAME]"
click at [809, 610] on button "Save" at bounding box center [798, 612] width 53 height 31
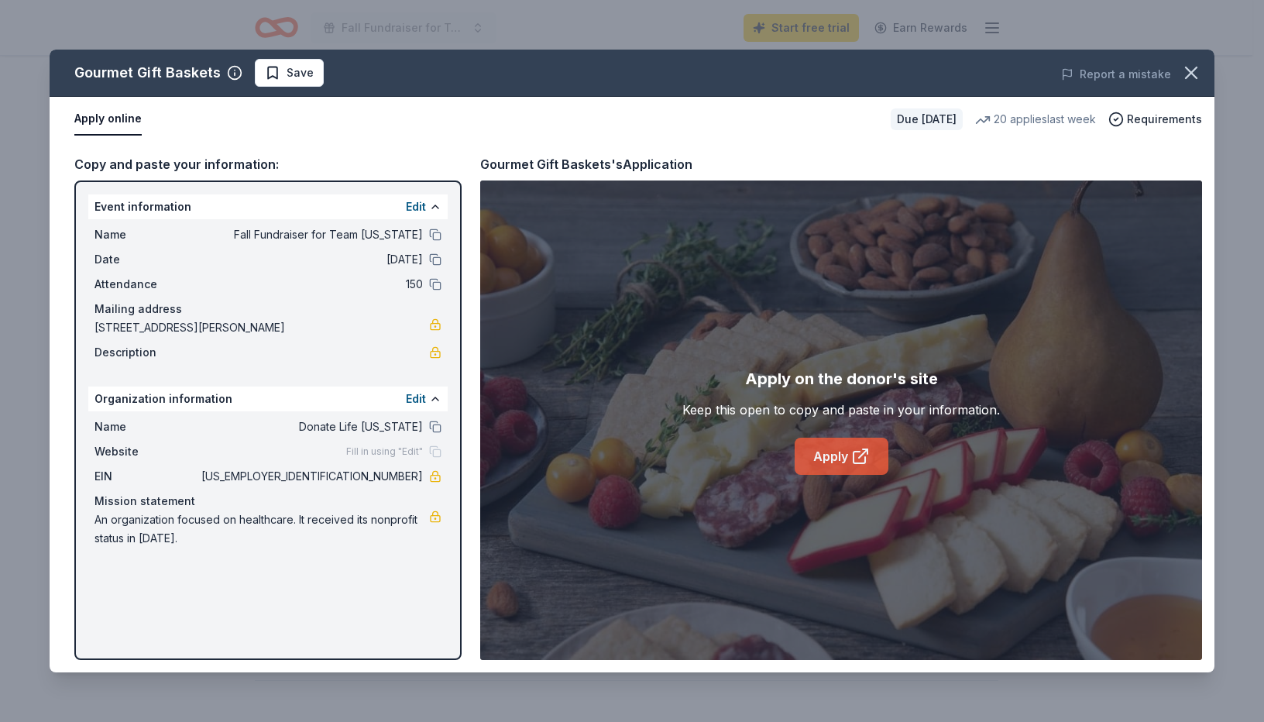
click at [843, 459] on link "Apply" at bounding box center [842, 456] width 94 height 37
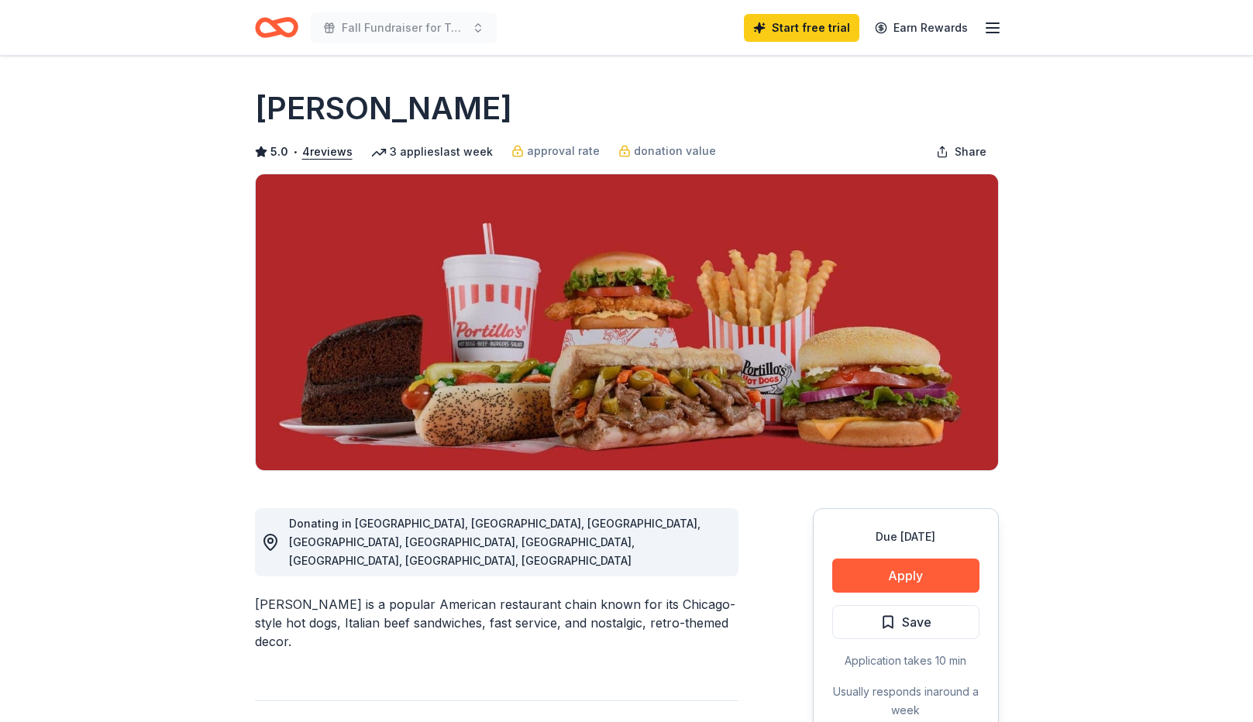
click at [989, 22] on icon "button" at bounding box center [992, 28] width 19 height 19
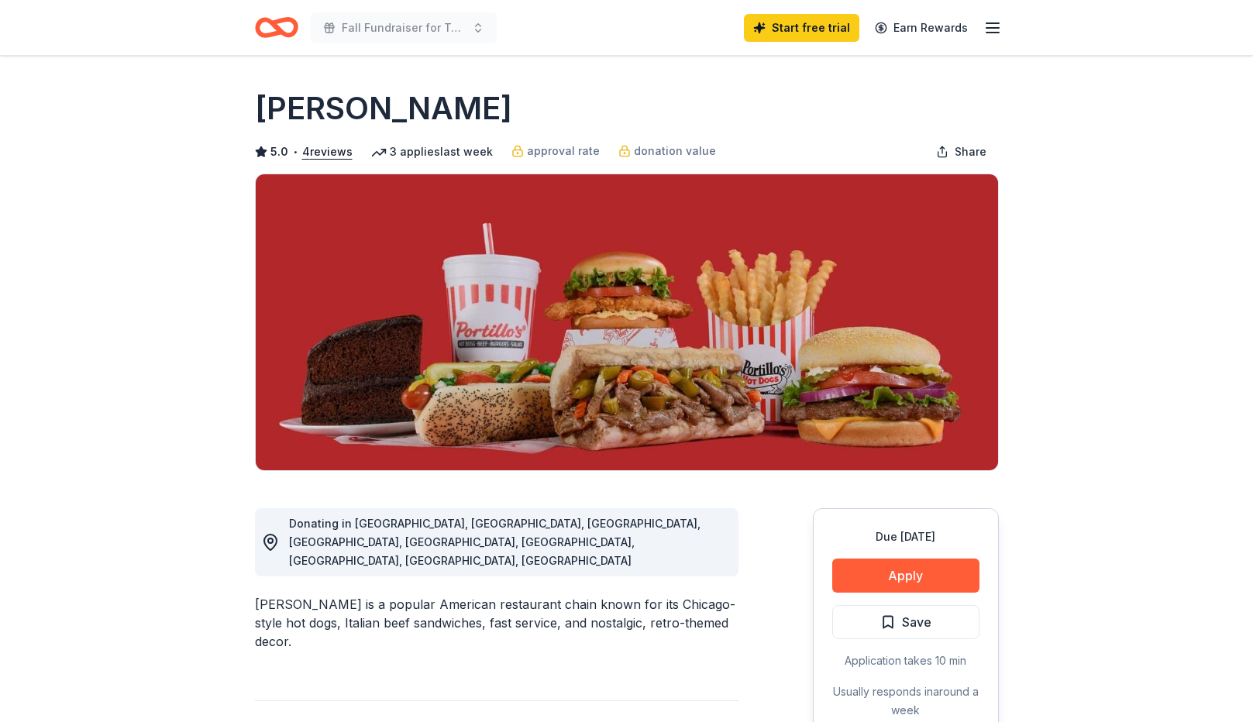
click at [302, 25] on div "Fall Fundraiser for Team [US_STATE]" at bounding box center [376, 27] width 242 height 36
click at [275, 29] on icon "Home" at bounding box center [283, 26] width 24 height 15
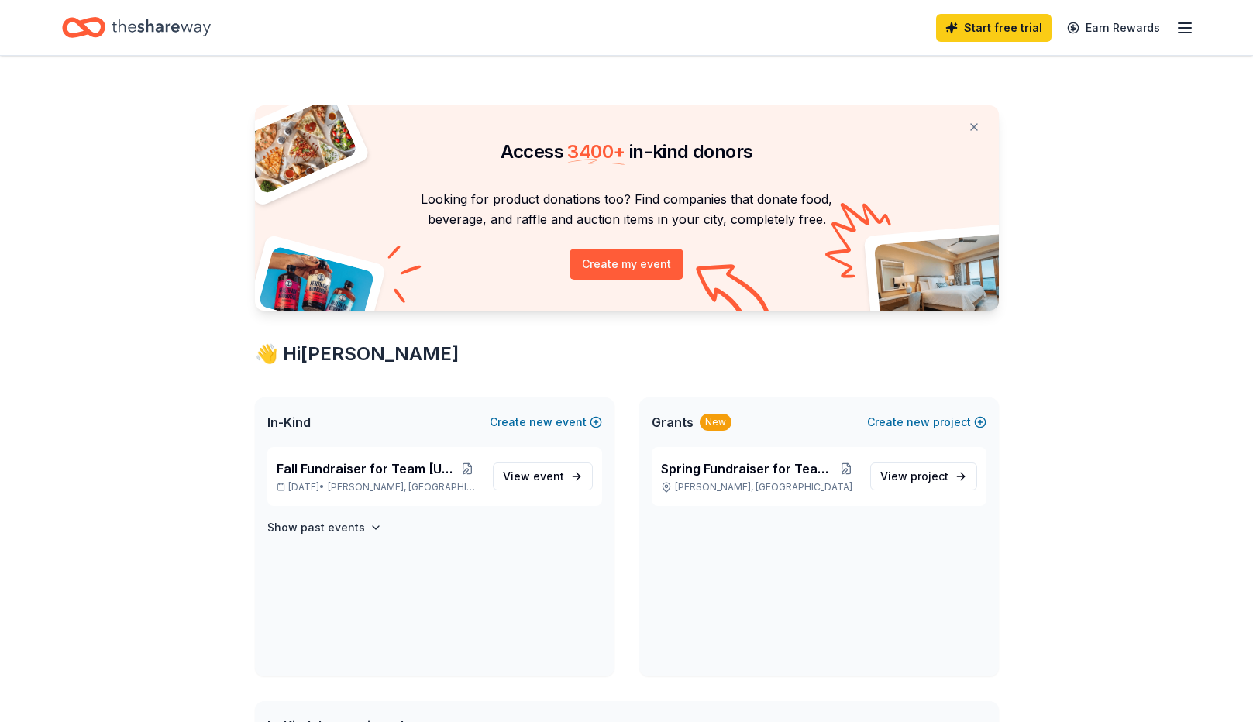
click at [1191, 31] on icon "button" at bounding box center [1184, 28] width 19 height 19
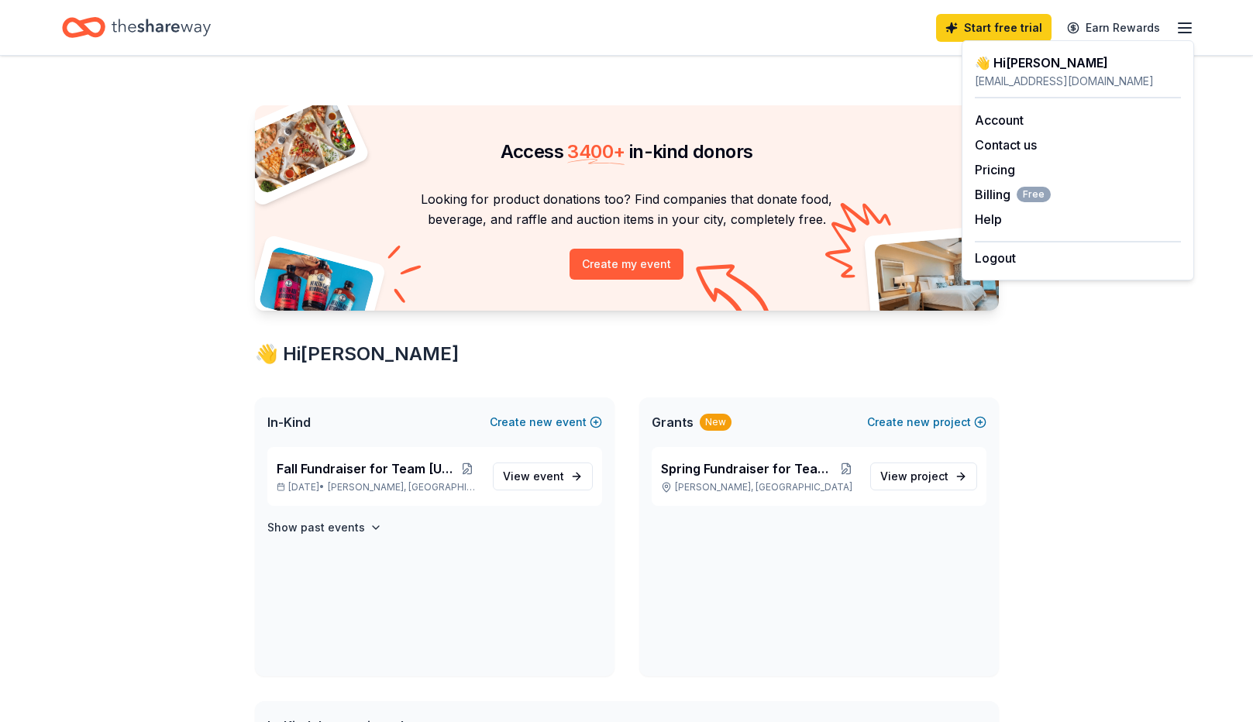
click at [1191, 31] on icon "button" at bounding box center [1184, 28] width 19 height 19
